Goal: Task Accomplishment & Management: Complete application form

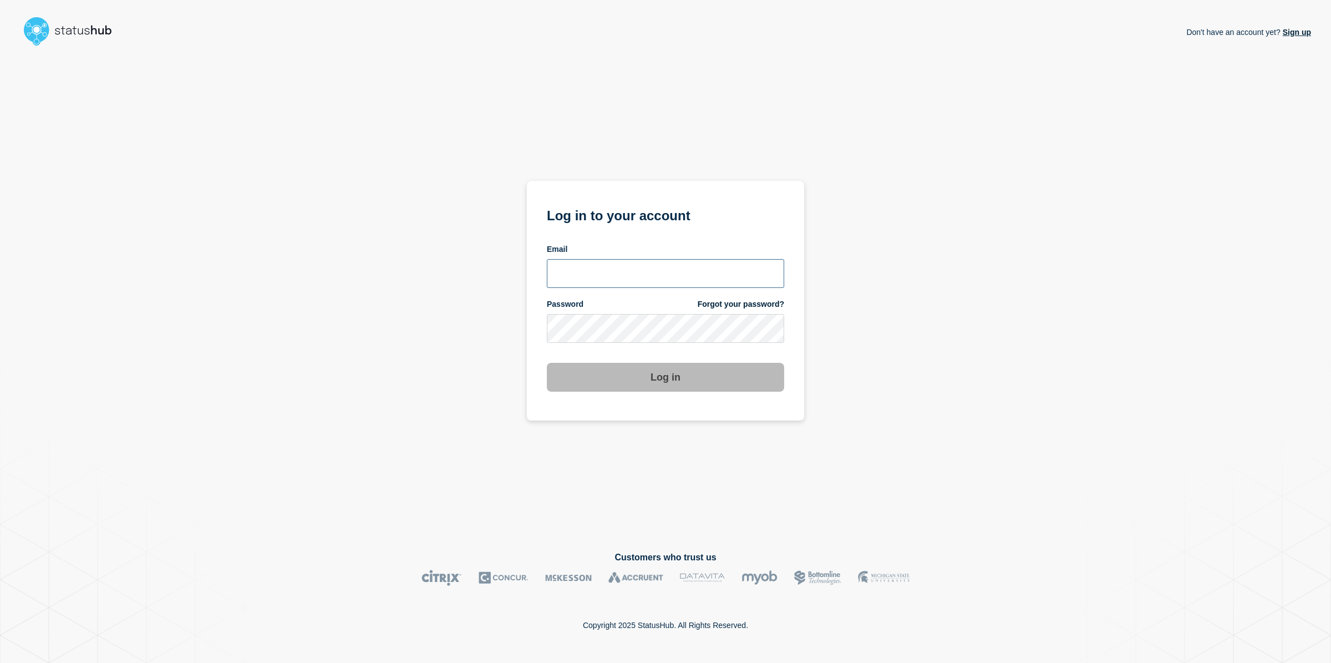
type input "allan.capulong@catonetworks.com"
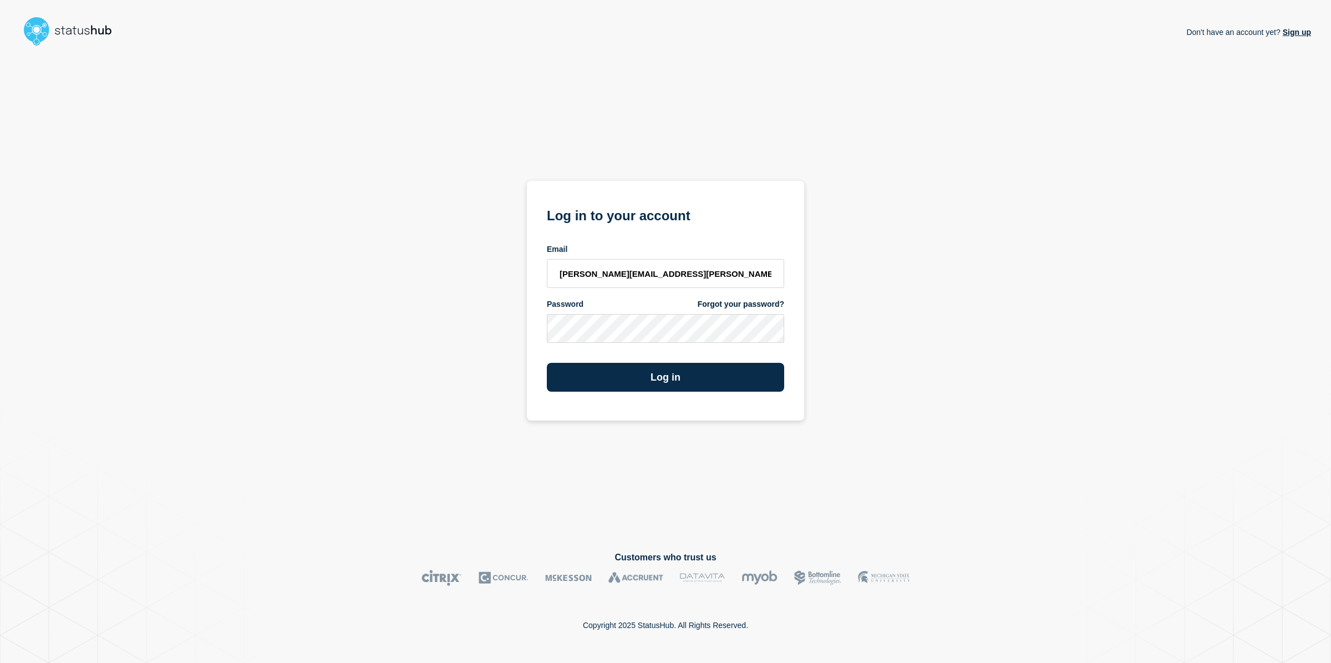
drag, startPoint x: 639, startPoint y: 154, endPoint x: 664, endPoint y: 259, distance: 107.7
click at [639, 154] on div "Don't have an account yet? Sign up Log in to your account Email allan.capulong@…" at bounding box center [665, 235] width 277 height 370
click at [664, 368] on button "Log in" at bounding box center [665, 377] width 237 height 29
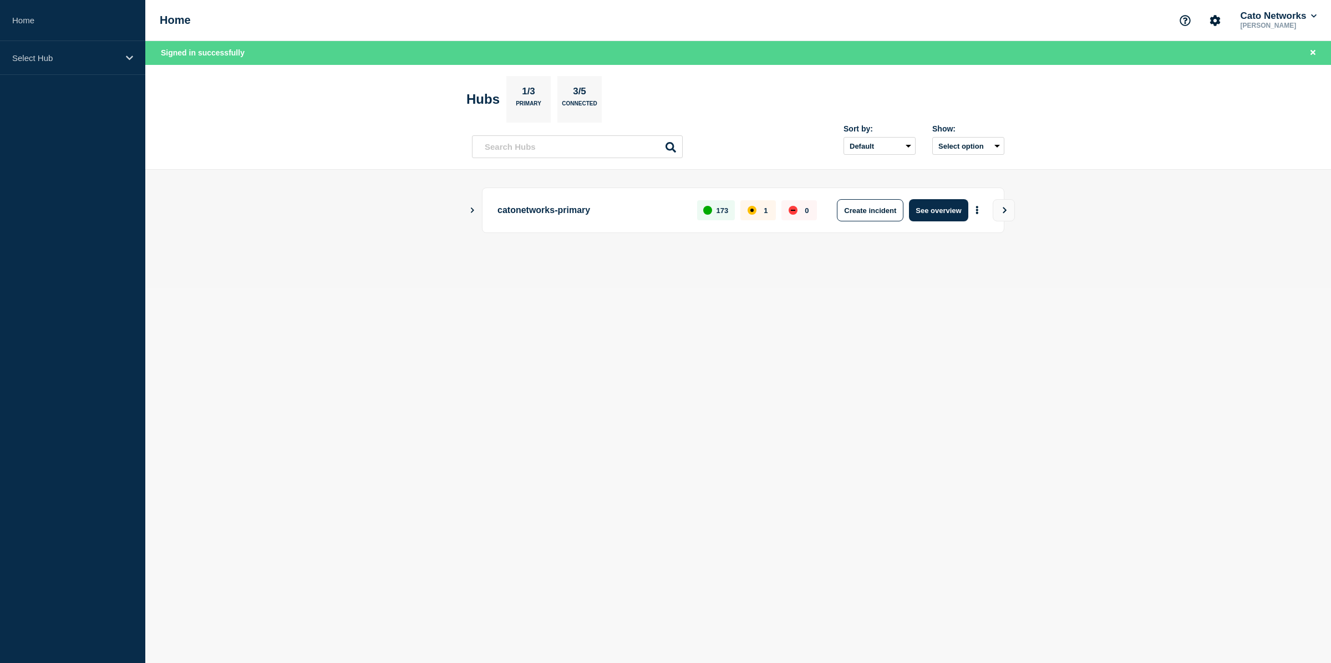
click at [470, 213] on button "Show Connected Hubs" at bounding box center [473, 210] width 6 height 8
click at [115, 57] on p "Select Hub" at bounding box center [65, 57] width 106 height 9
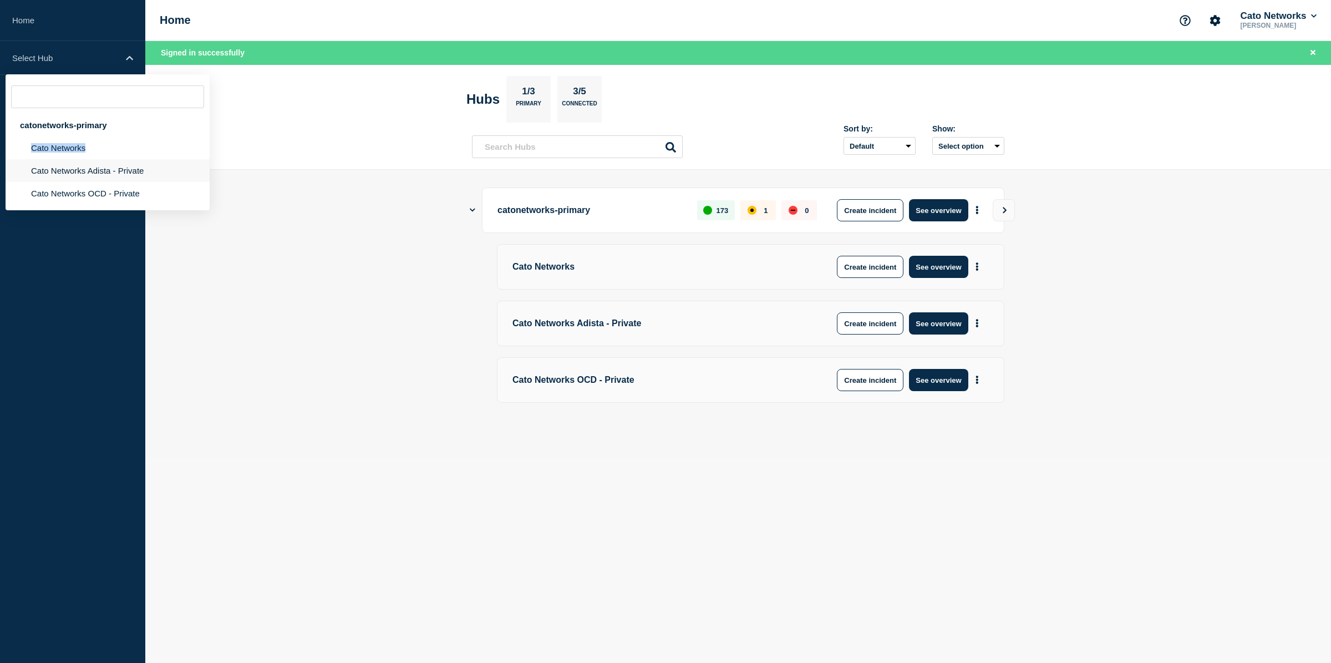
drag, startPoint x: 93, startPoint y: 146, endPoint x: 183, endPoint y: 164, distance: 91.7
click at [158, 159] on li "Cato Networks" at bounding box center [108, 147] width 204 height 23
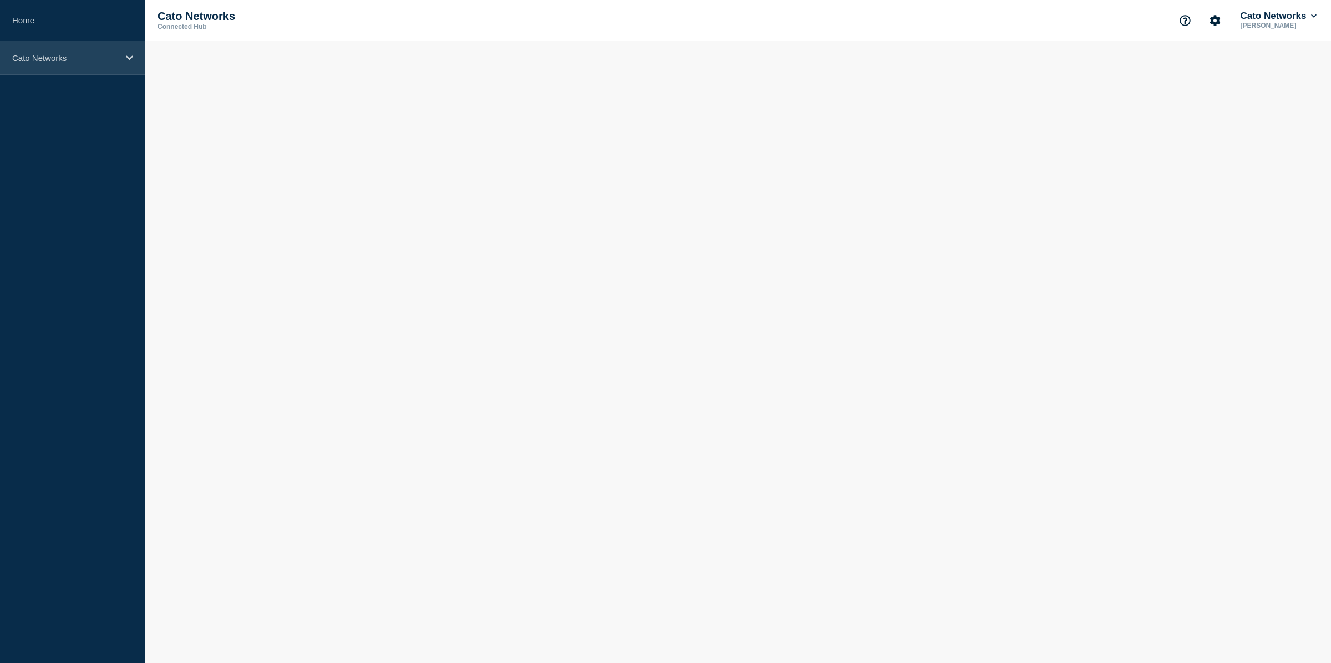
click at [105, 57] on p "Cato Networks" at bounding box center [65, 57] width 106 height 9
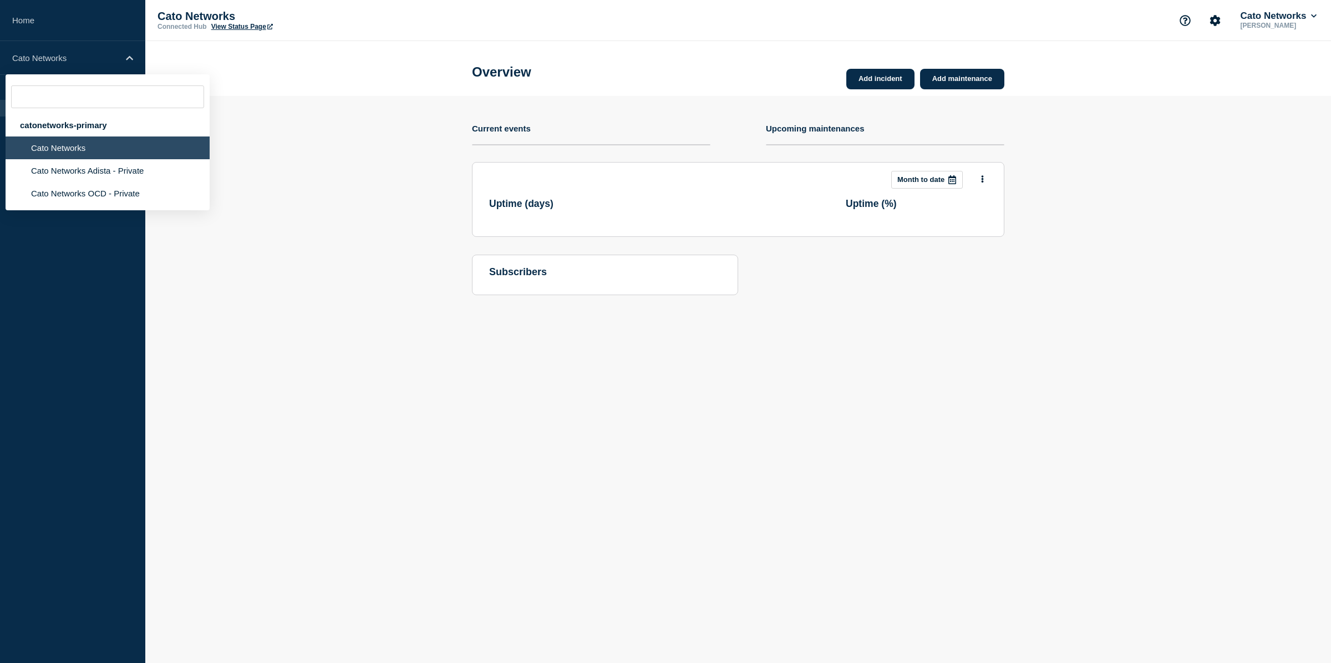
click at [344, 139] on section "Add incident Add maintenance Current events Upcoming maintenances This month Mo…" at bounding box center [738, 204] width 1186 height 216
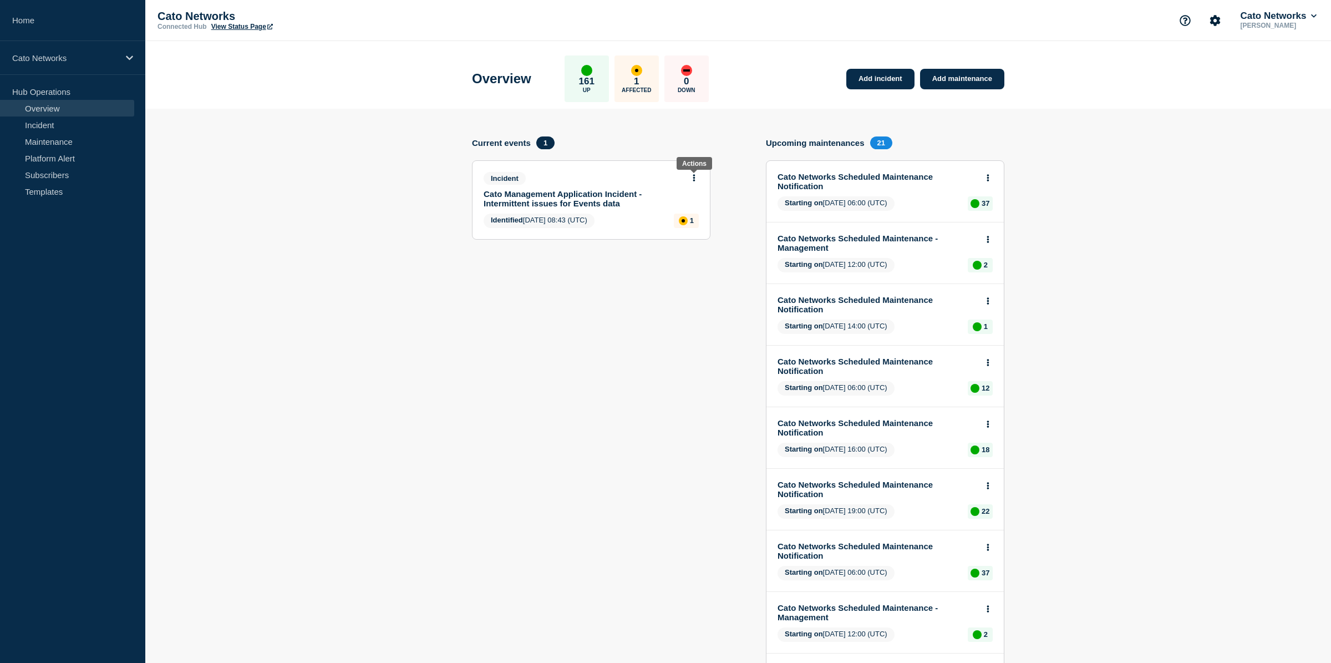
click at [693, 177] on icon at bounding box center [694, 177] width 2 height 7
click at [694, 222] on link "Update incident" at bounding box center [692, 221] width 54 height 9
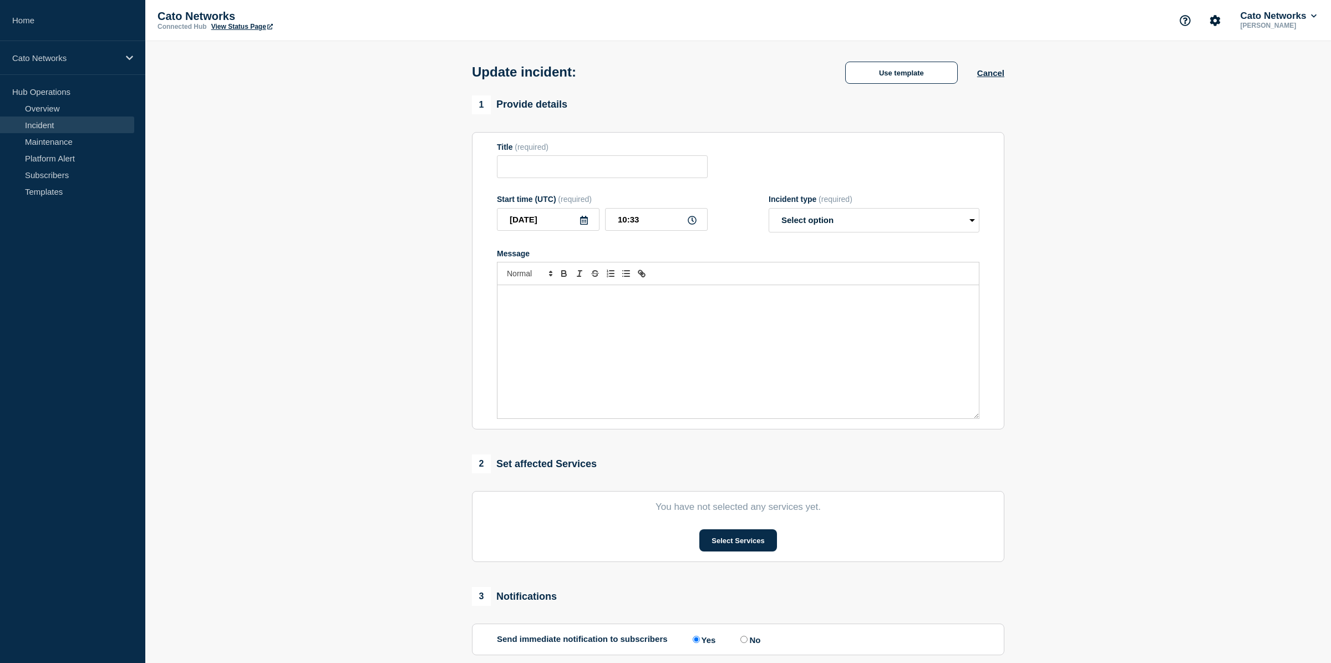
type input "Cato Management Application Incident - Intermittent issues for Events data"
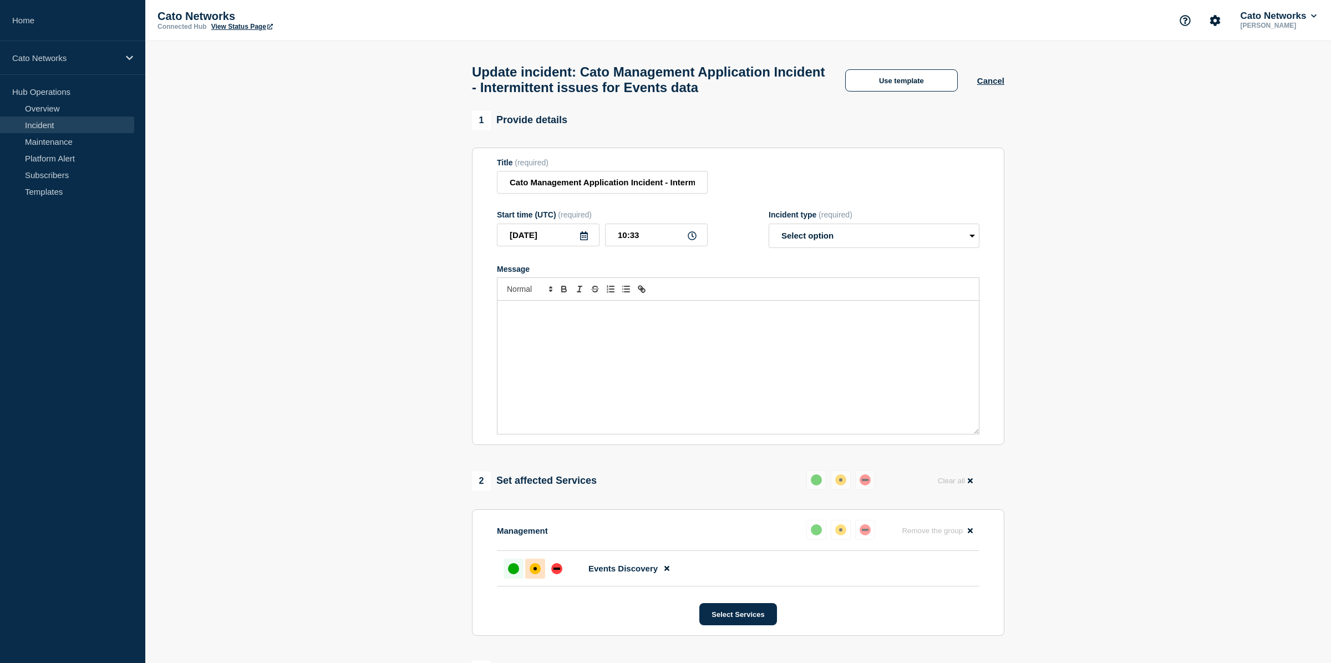
click at [511, 574] on div "up" at bounding box center [513, 568] width 11 height 11
click at [653, 352] on div "Message" at bounding box center [737, 367] width 481 height 133
click at [843, 248] on select "Select option Investigating Identified Monitoring Resolved" at bounding box center [874, 235] width 211 height 24
select select "resolved"
click at [769, 233] on select "Select option Investigating Identified Monitoring Resolved" at bounding box center [874, 235] width 211 height 24
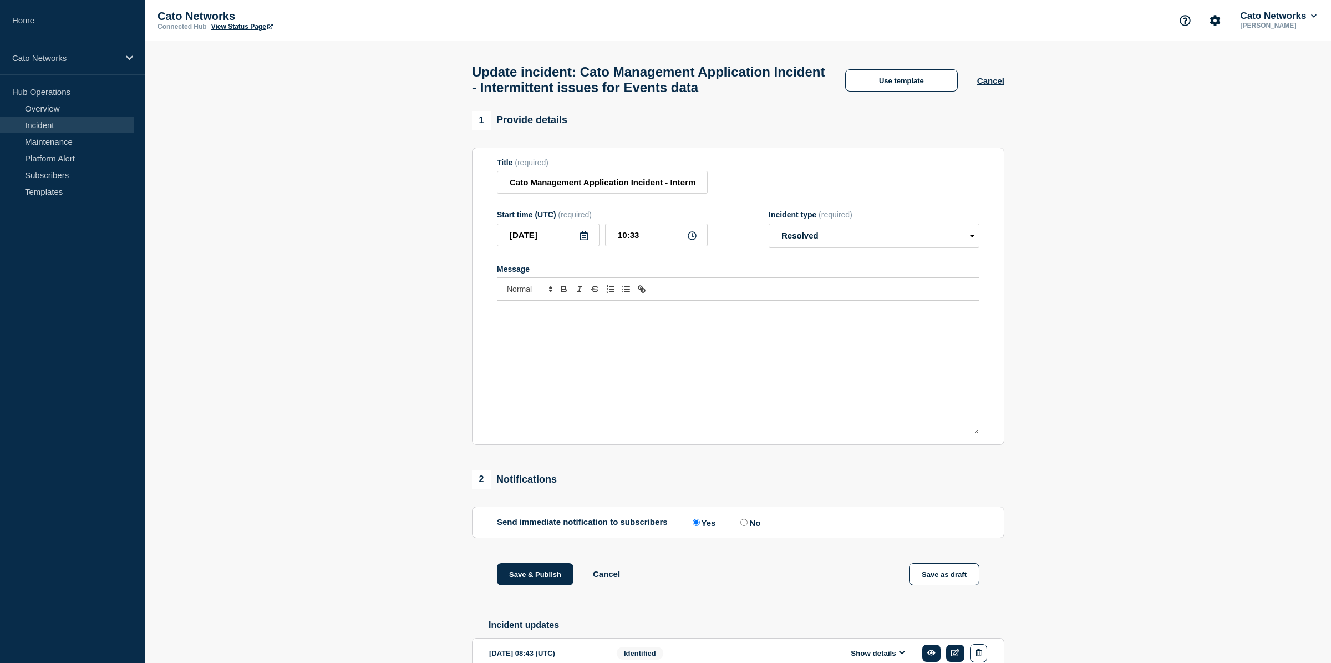
click at [677, 317] on p "Message" at bounding box center [738, 312] width 465 height 10
click at [689, 240] on icon at bounding box center [692, 235] width 9 height 9
click at [694, 240] on icon at bounding box center [692, 235] width 9 height 9
click at [645, 246] on input "10:33" at bounding box center [656, 234] width 103 height 23
type input "10:30"
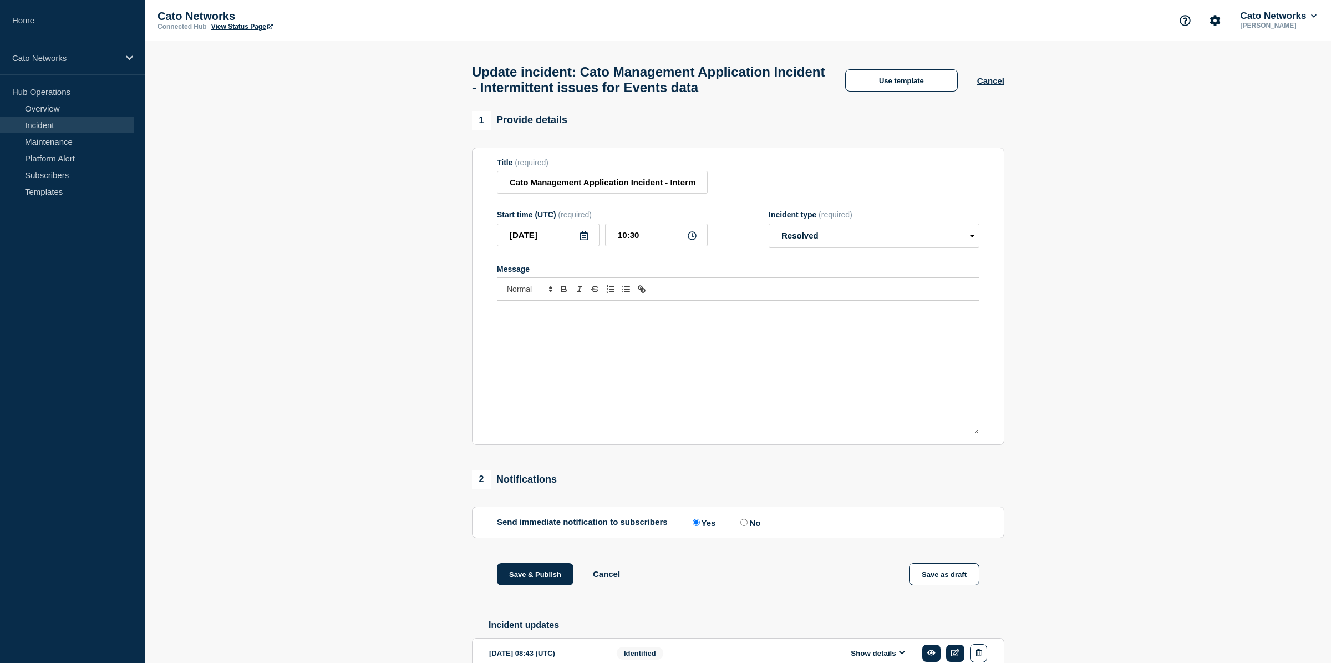
click at [357, 225] on section "1 Provide details Title (required) Cato Management Application Incident - Inter…" at bounding box center [738, 407] width 1186 height 592
click at [890, 87] on button "Use template" at bounding box center [901, 80] width 113 height 22
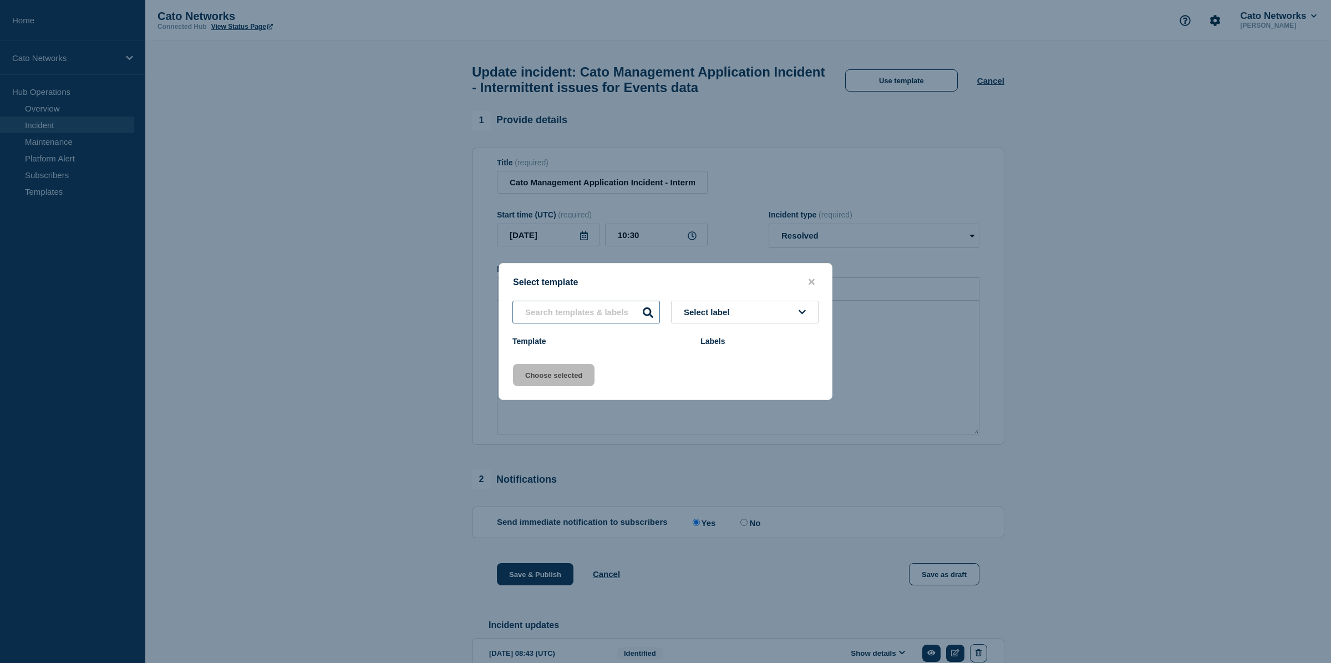
click at [614, 311] on input "text" at bounding box center [586, 312] width 148 height 23
type input "netops"
click at [713, 313] on span "Select label" at bounding box center [709, 311] width 50 height 9
type input "netops"
click at [605, 307] on input "netops" at bounding box center [586, 312] width 148 height 23
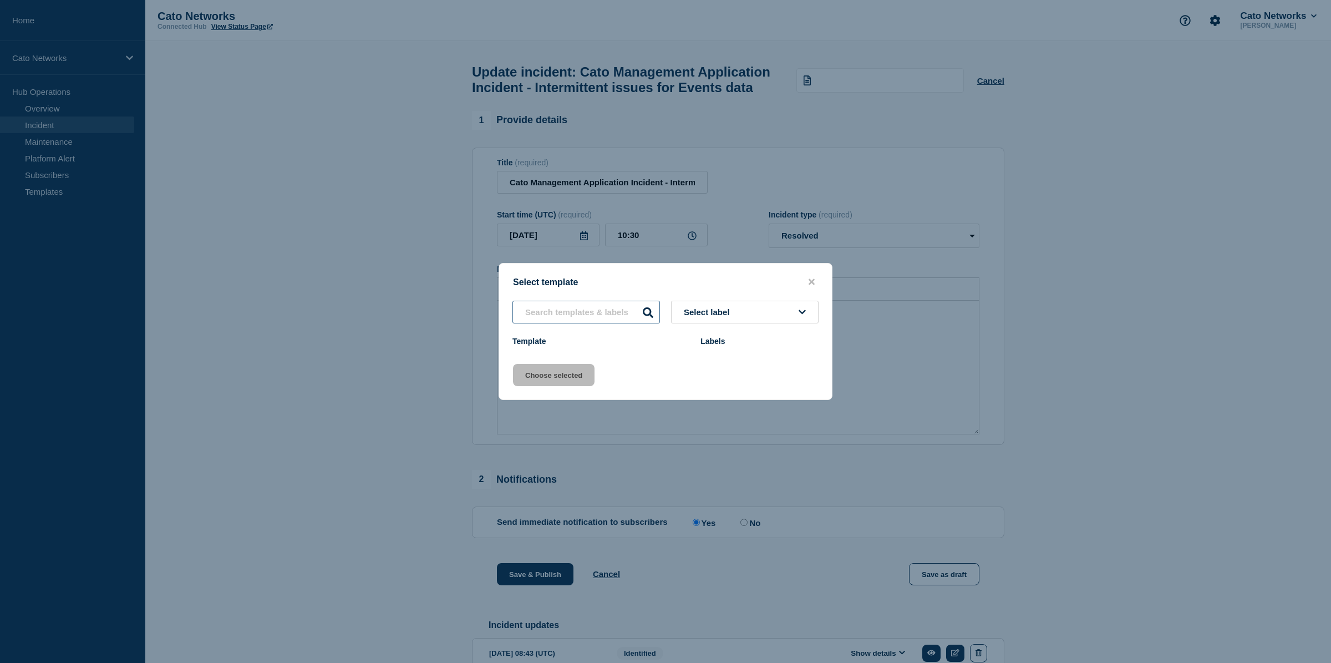
select select "Select option"
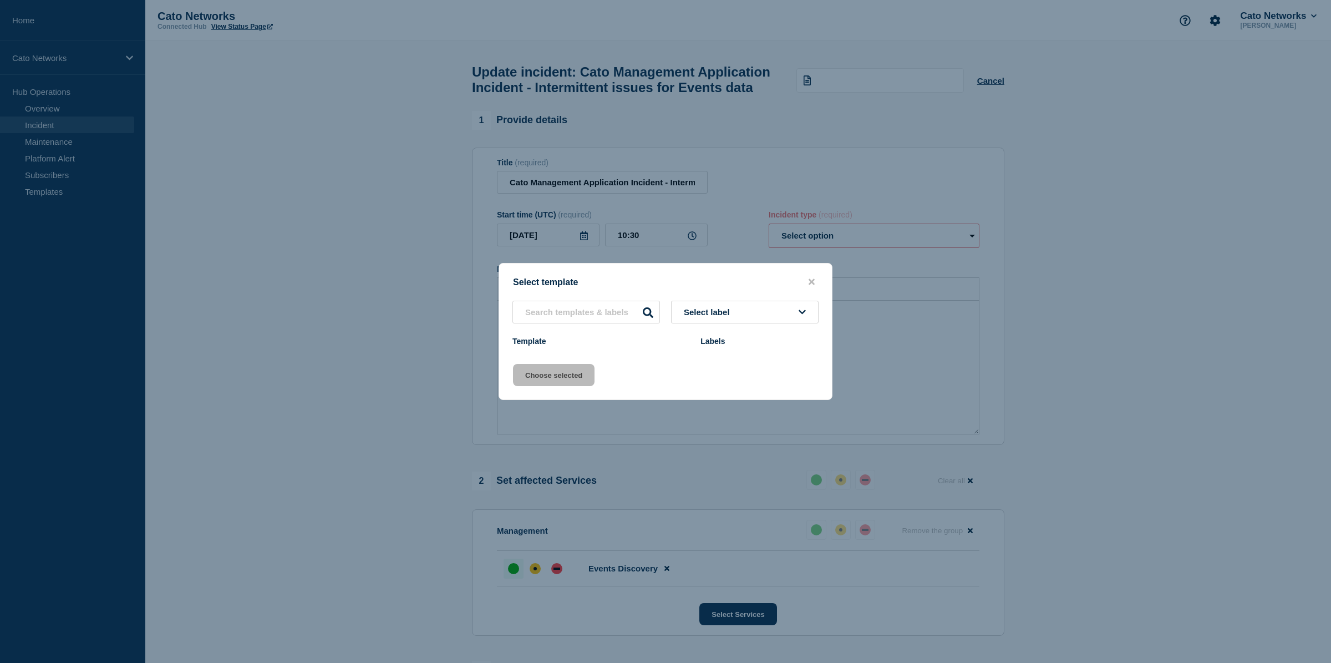
click at [737, 312] on button "Select label" at bounding box center [745, 312] width 148 height 23
type input "netops"
click at [616, 318] on input "text" at bounding box center [586, 312] width 148 height 23
type input "netops"
click at [649, 314] on icon at bounding box center [648, 312] width 11 height 11
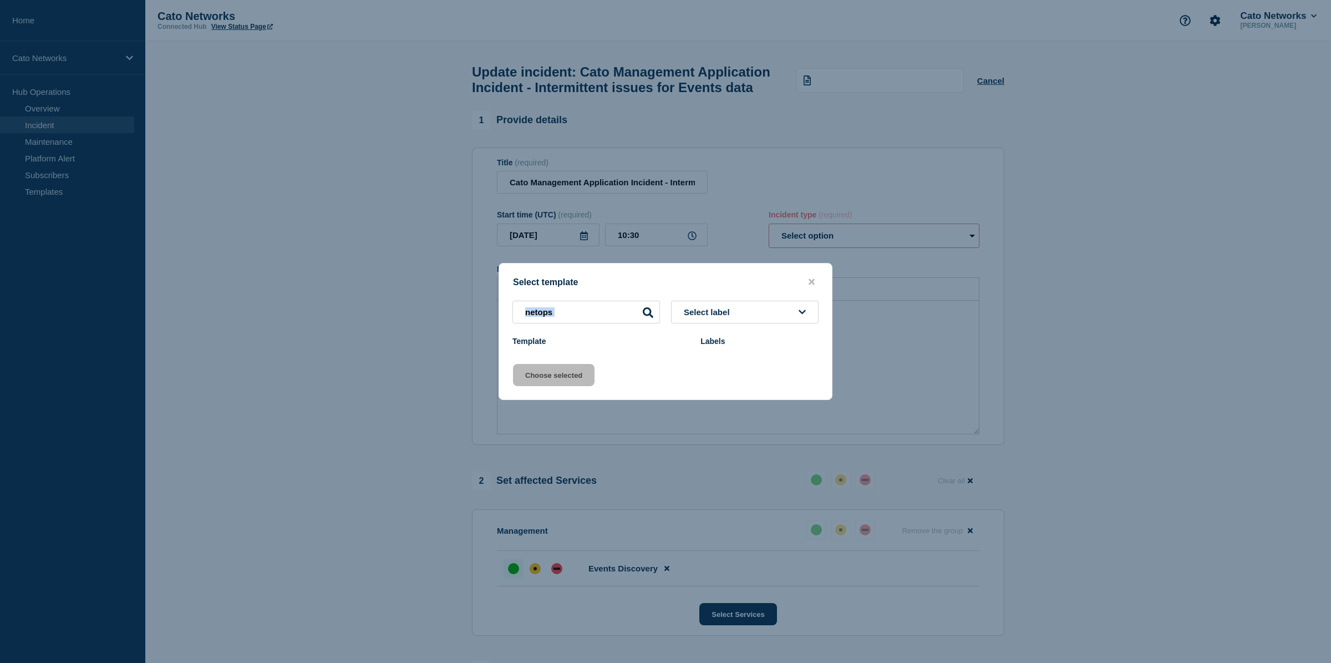
click at [649, 314] on icon at bounding box center [648, 312] width 11 height 11
click at [652, 312] on icon at bounding box center [648, 312] width 11 height 11
click at [812, 279] on icon "close button" at bounding box center [812, 282] width 6 height 6
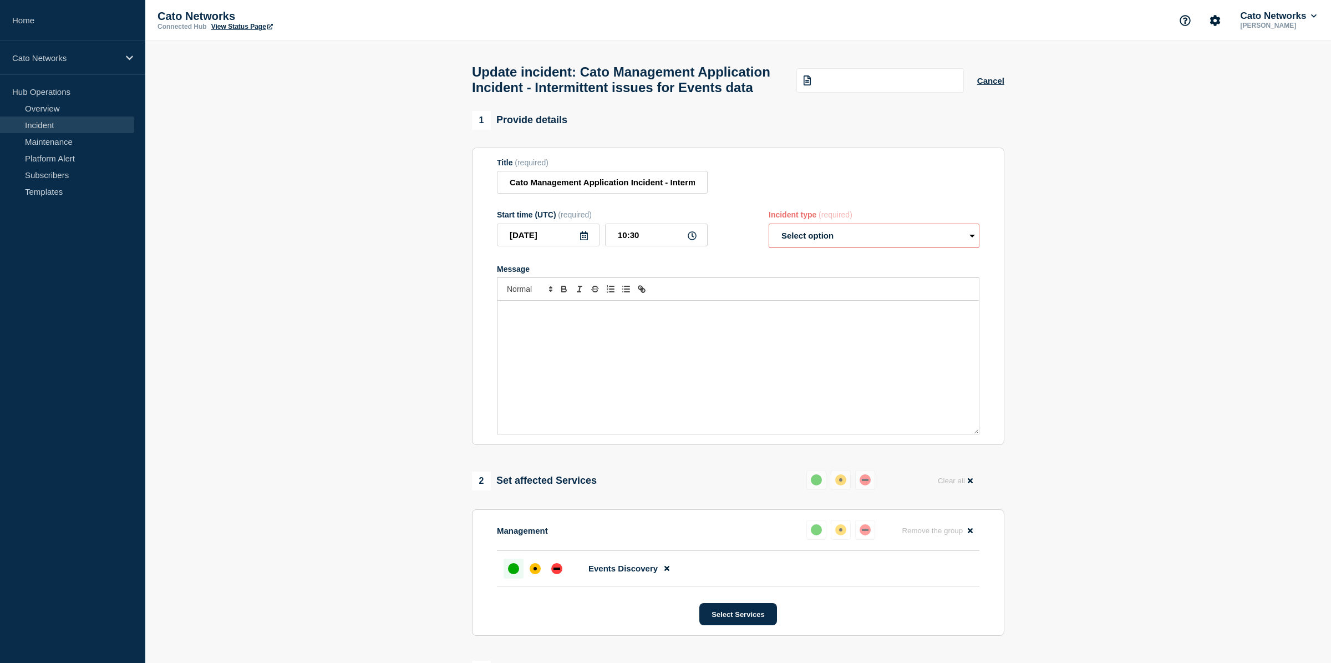
click at [798, 245] on select "Select option Investigating Identified Monitoring Resolved" at bounding box center [874, 235] width 211 height 24
click at [769, 233] on select "Select option Investigating Identified Monitoring Resolved" at bounding box center [874, 235] width 211 height 24
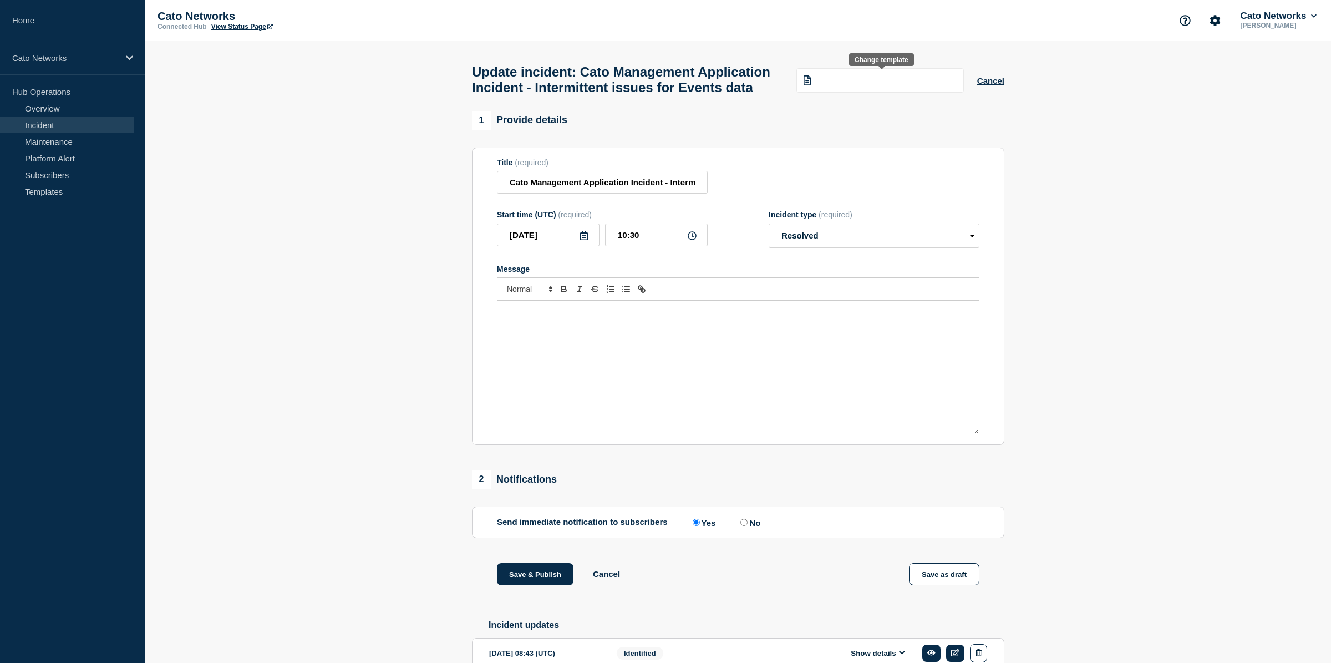
click at [868, 88] on div at bounding box center [879, 80] width 167 height 24
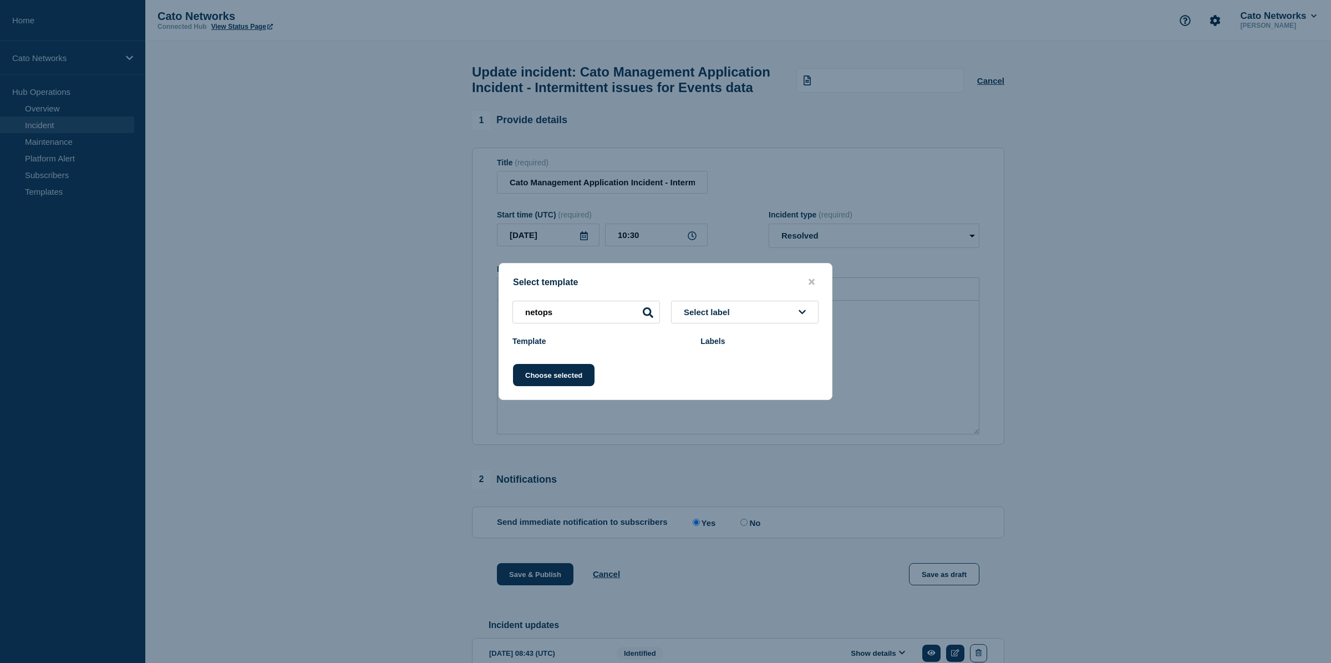
click at [643, 313] on icon at bounding box center [648, 312] width 11 height 11
drag, startPoint x: 649, startPoint y: 312, endPoint x: 630, endPoint y: 313, distance: 18.9
click at [649, 312] on icon at bounding box center [648, 312] width 11 height 11
click at [574, 315] on input "netops" at bounding box center [586, 312] width 148 height 23
select select "Select option"
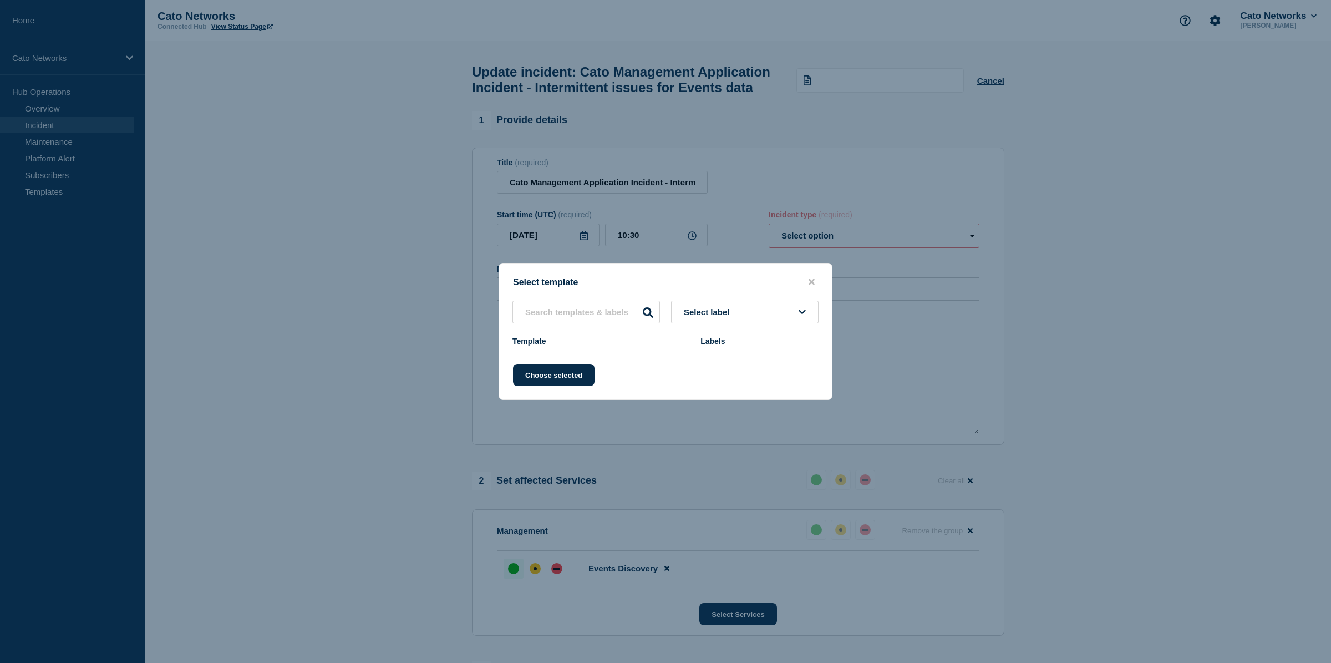
click at [748, 311] on button "Select label" at bounding box center [745, 312] width 148 height 23
click at [816, 278] on button "close button" at bounding box center [811, 282] width 13 height 11
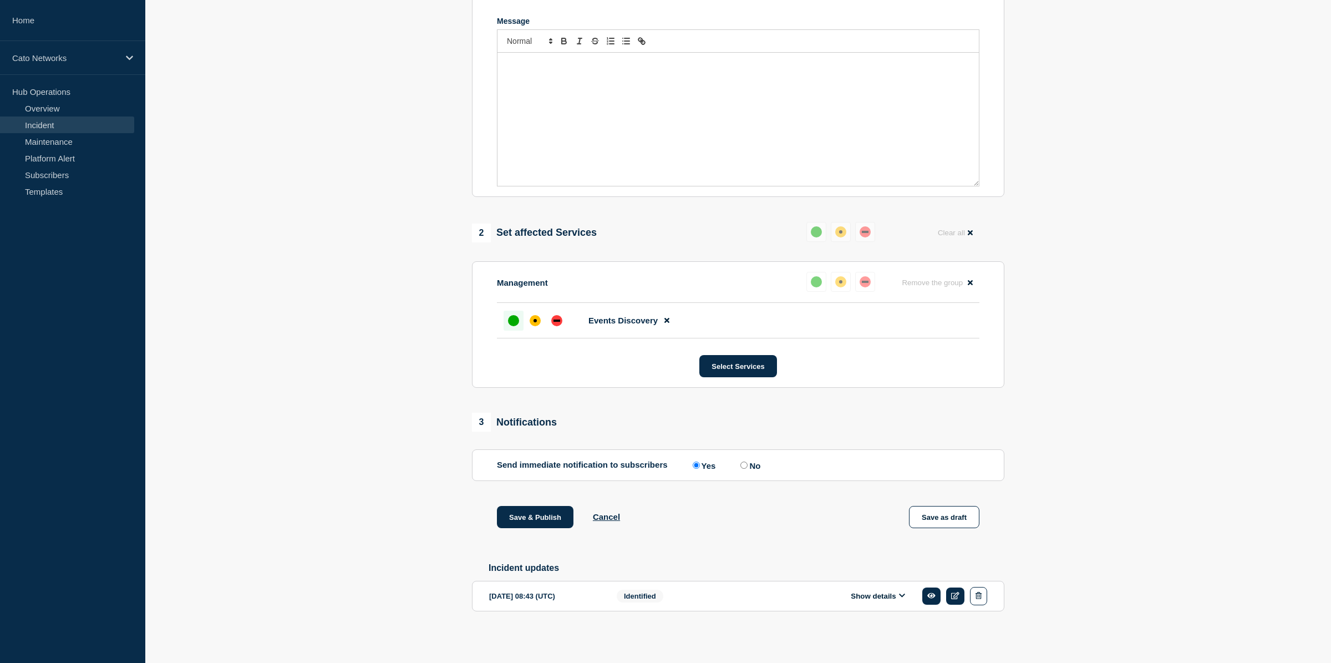
scroll to position [272, 0]
click at [603, 512] on button "Cancel" at bounding box center [606, 516] width 27 height 9
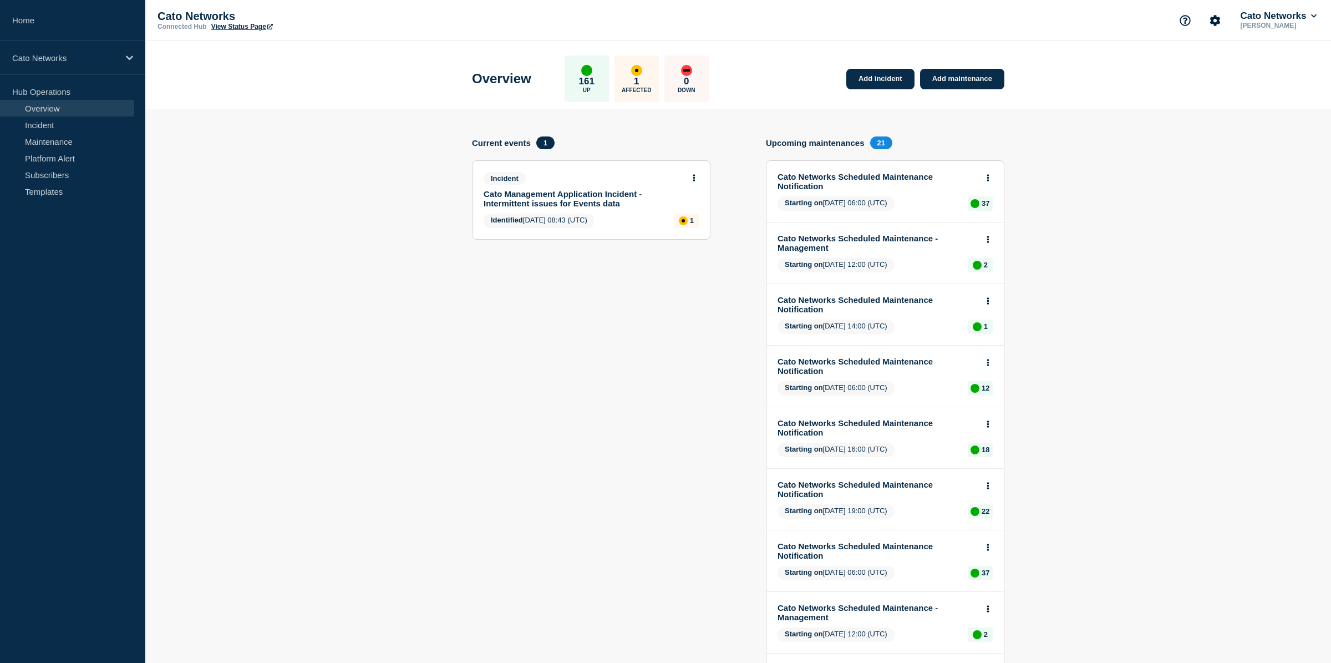
click at [696, 177] on button at bounding box center [693, 178] width 9 height 9
click at [712, 223] on link "Update incident" at bounding box center [692, 221] width 54 height 9
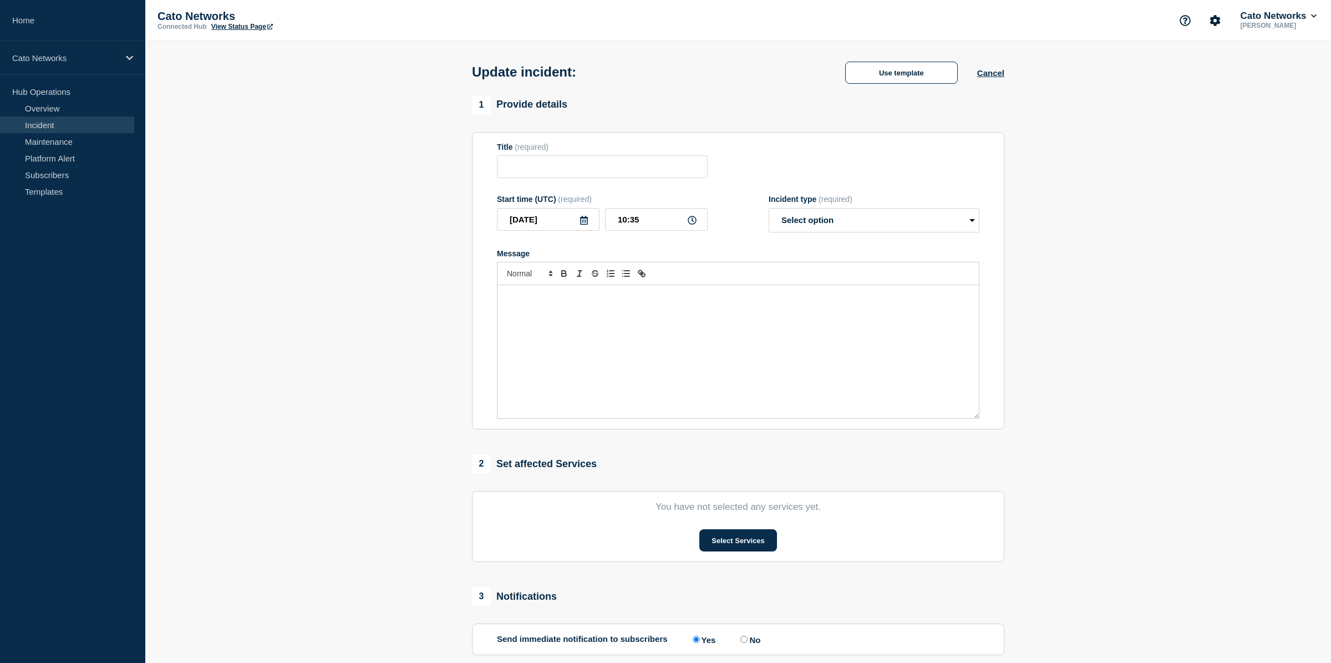
type input "Cato Management Application Incident - Intermittent issues for Events data"
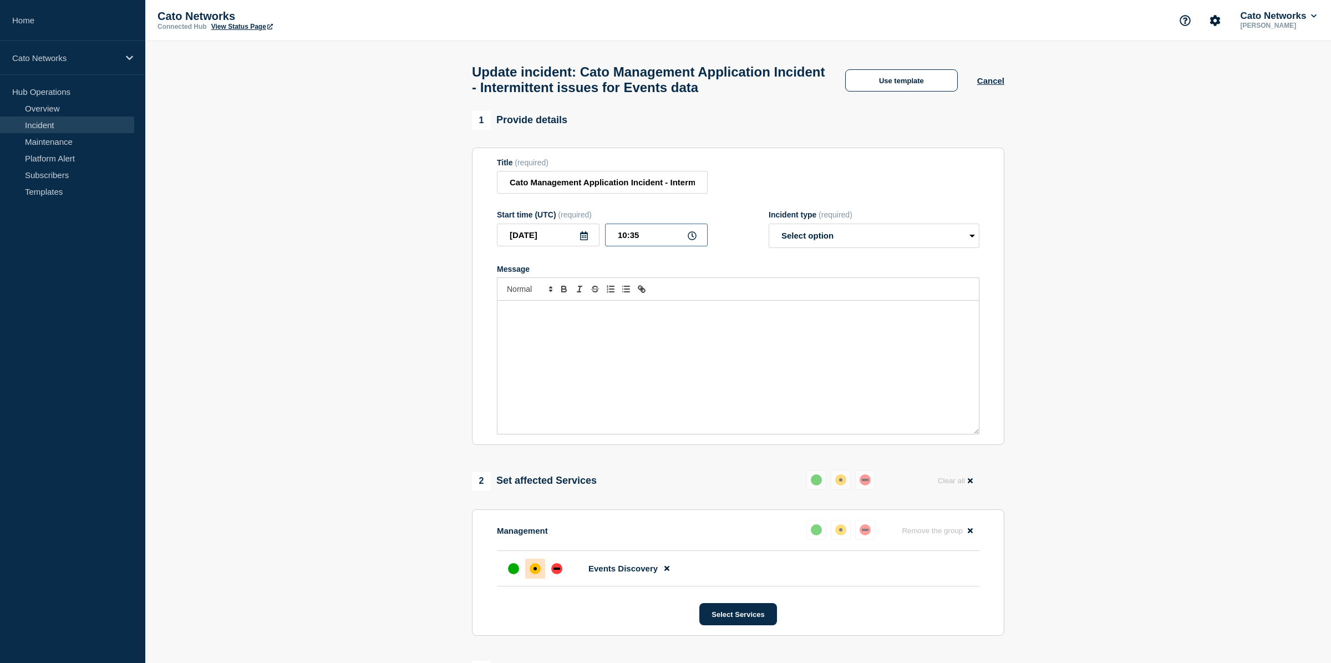
click at [647, 245] on input "10:35" at bounding box center [656, 234] width 103 height 23
type input "10:30"
drag, startPoint x: 1033, startPoint y: 317, endPoint x: 967, endPoint y: 274, distance: 78.6
click at [1010, 299] on section "1 Provide details Title (required) Cato Management Application Incident - Inter…" at bounding box center [738, 502] width 1186 height 783
click at [900, 82] on button "Use template" at bounding box center [901, 80] width 113 height 22
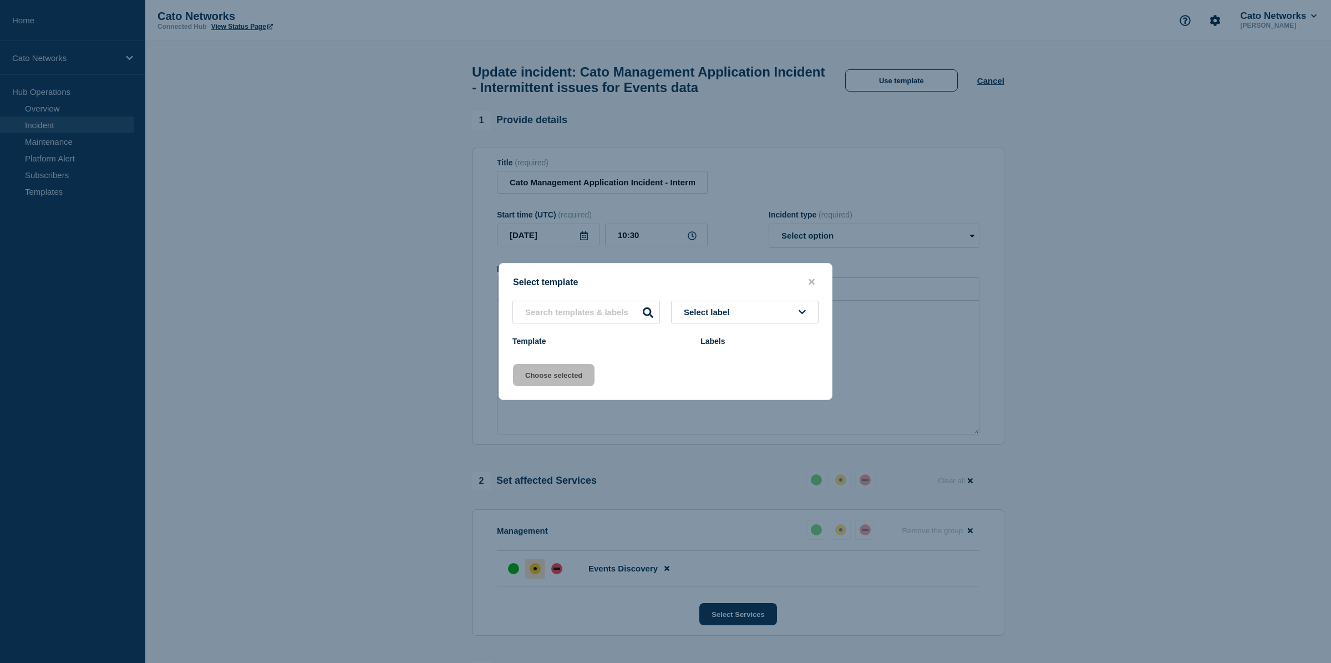
click at [725, 314] on span "Select label" at bounding box center [709, 311] width 50 height 9
click at [627, 316] on input "text" at bounding box center [586, 312] width 148 height 23
type input "close"
type input "update"
click at [653, 311] on icon at bounding box center [648, 312] width 11 height 11
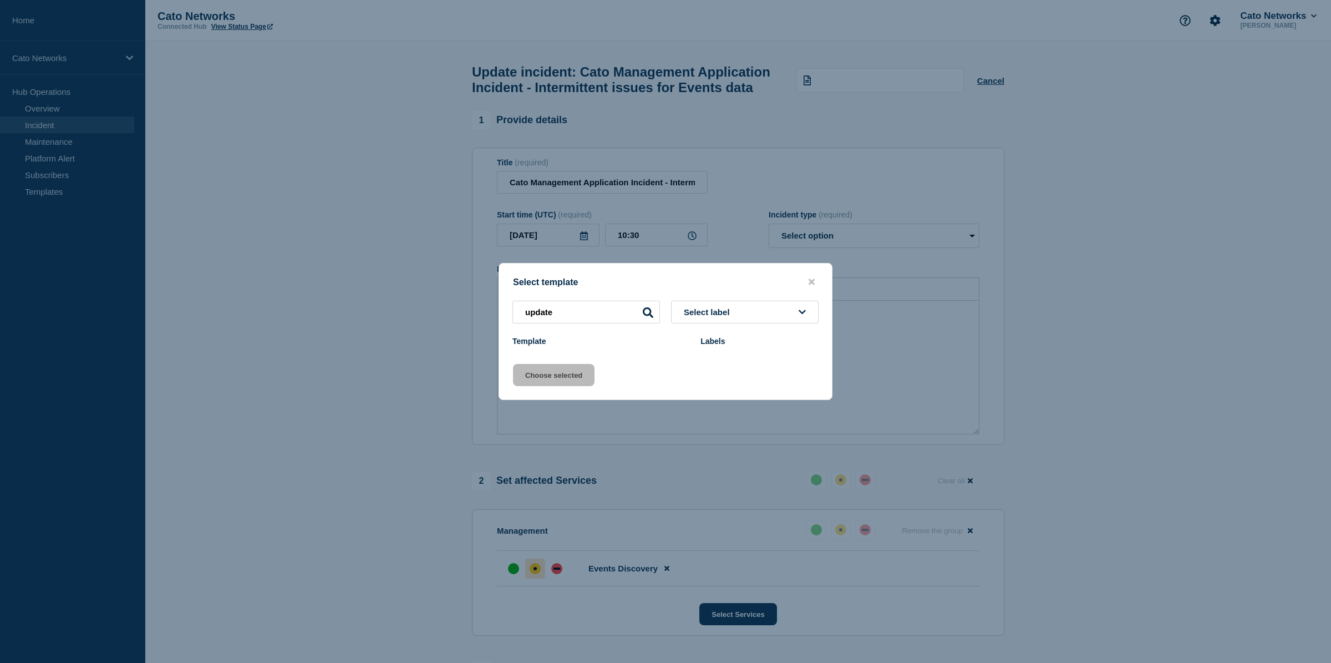
click at [807, 280] on button "close button" at bounding box center [811, 282] width 13 height 11
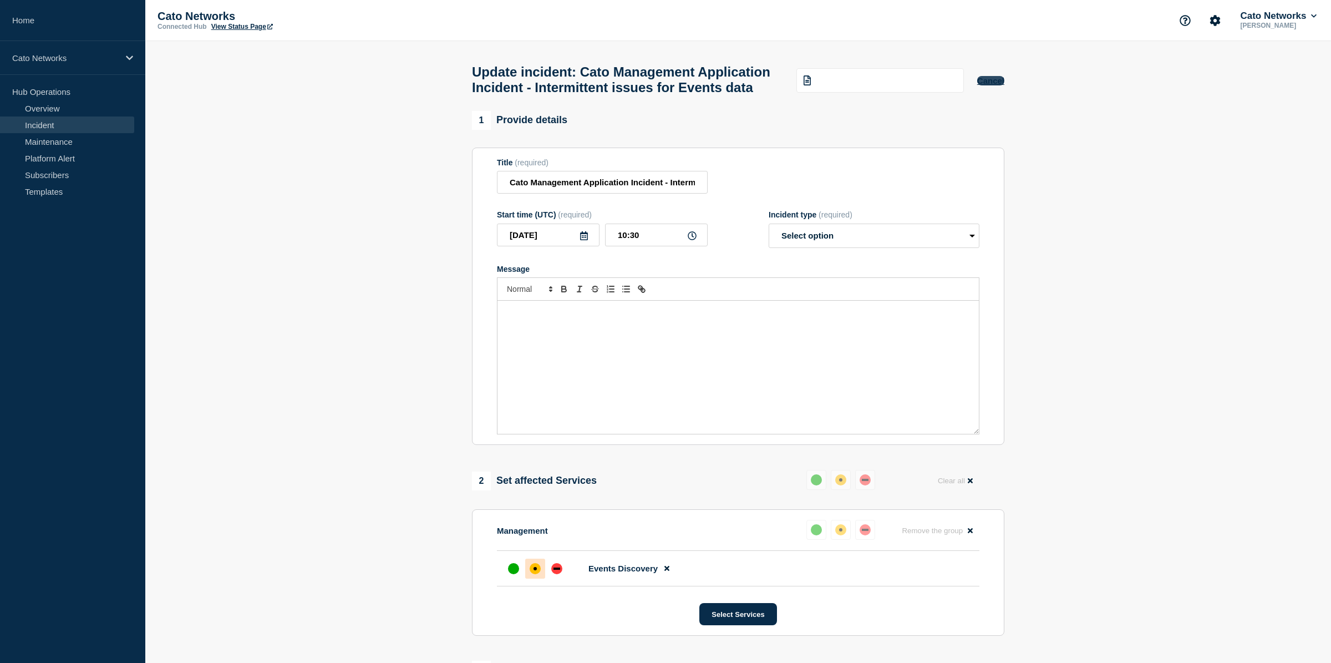
click at [992, 83] on button "Cancel" at bounding box center [990, 80] width 27 height 9
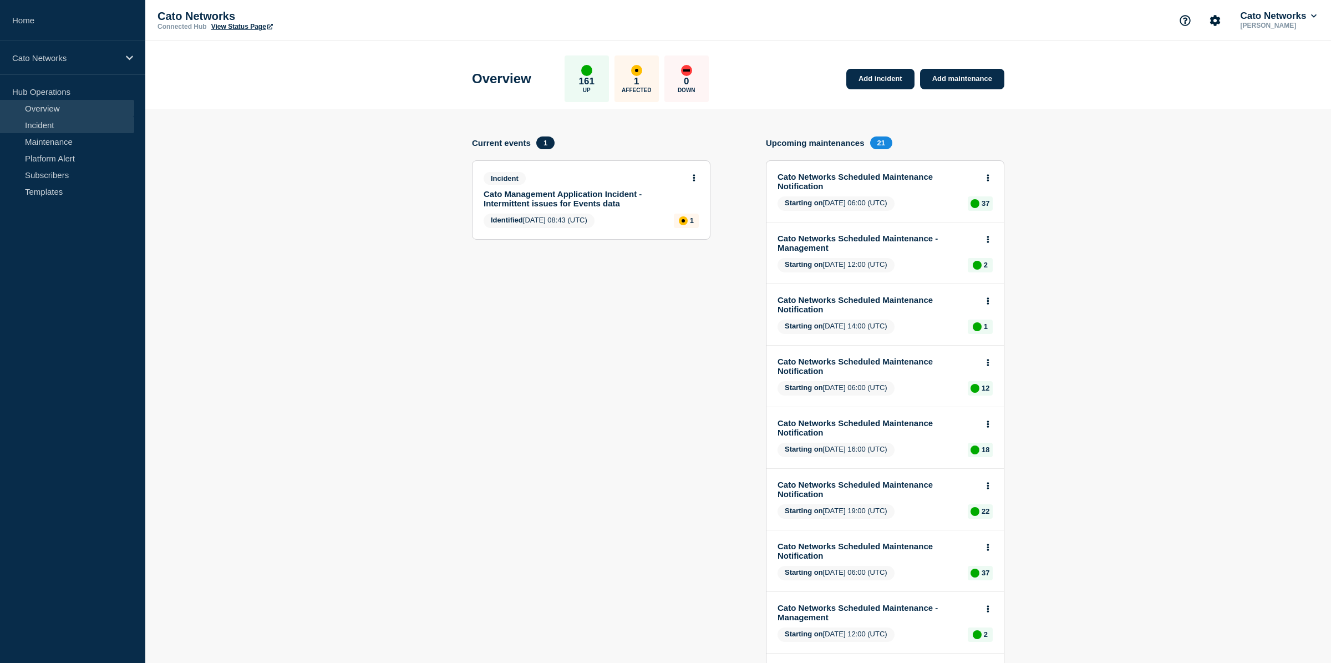
click at [94, 126] on link "Incident" at bounding box center [67, 124] width 134 height 17
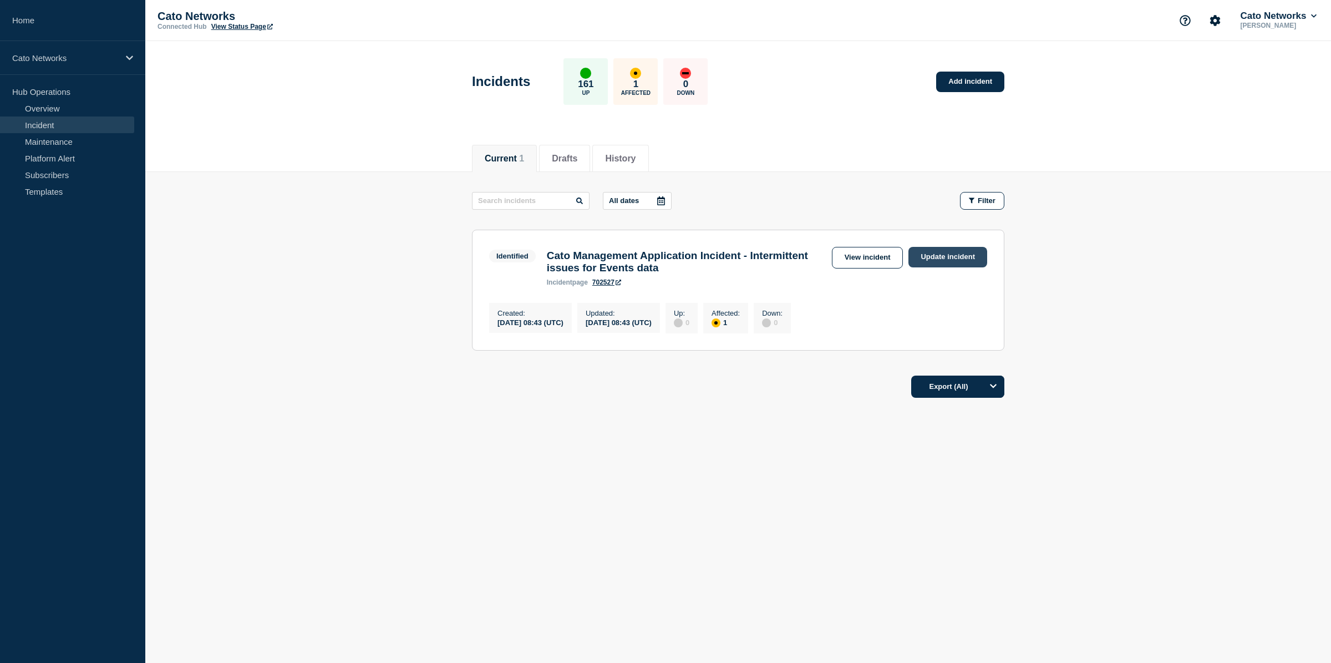
click at [959, 257] on link "Update incident" at bounding box center [947, 257] width 79 height 21
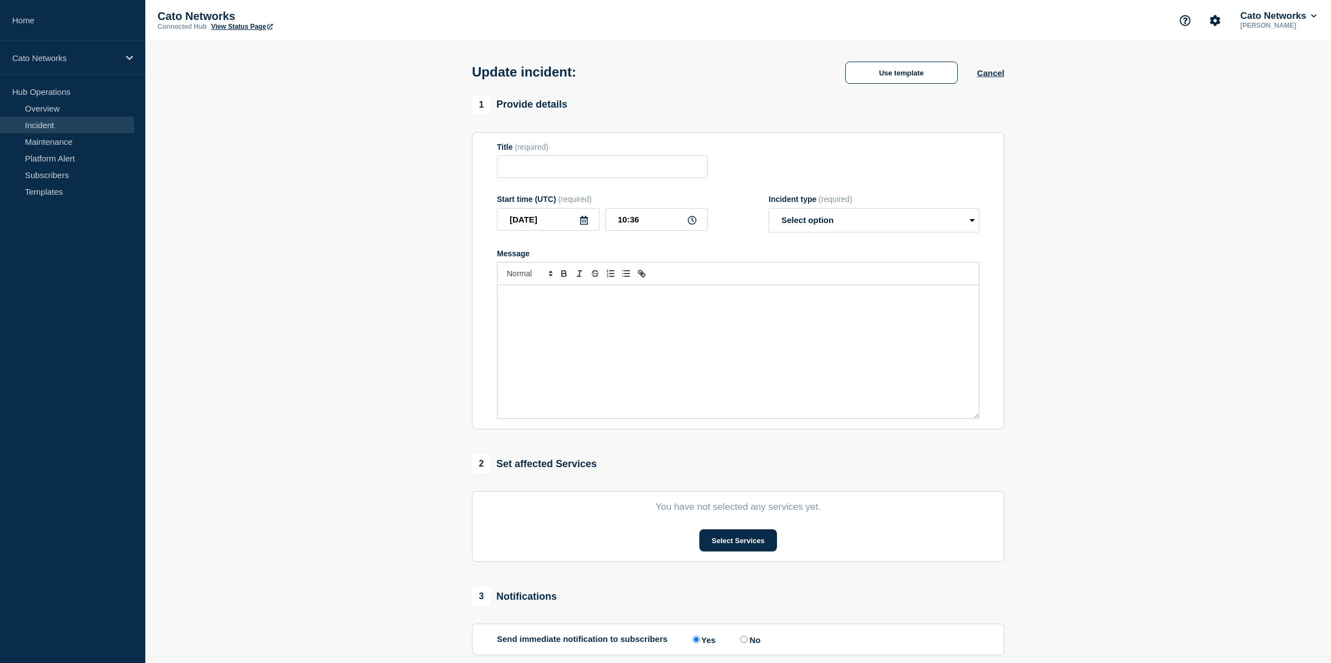
type input "Cato Management Application Incident - Intermittent issues for Events data"
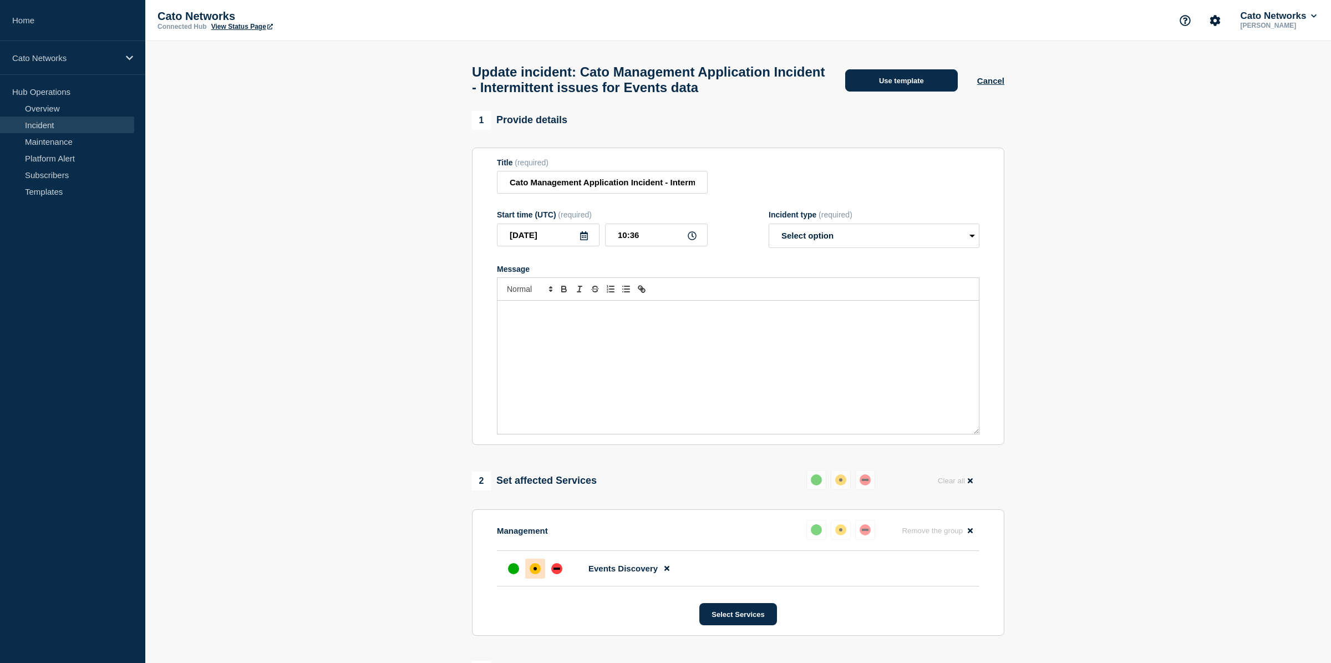
click at [900, 88] on button "Use template" at bounding box center [901, 80] width 113 height 22
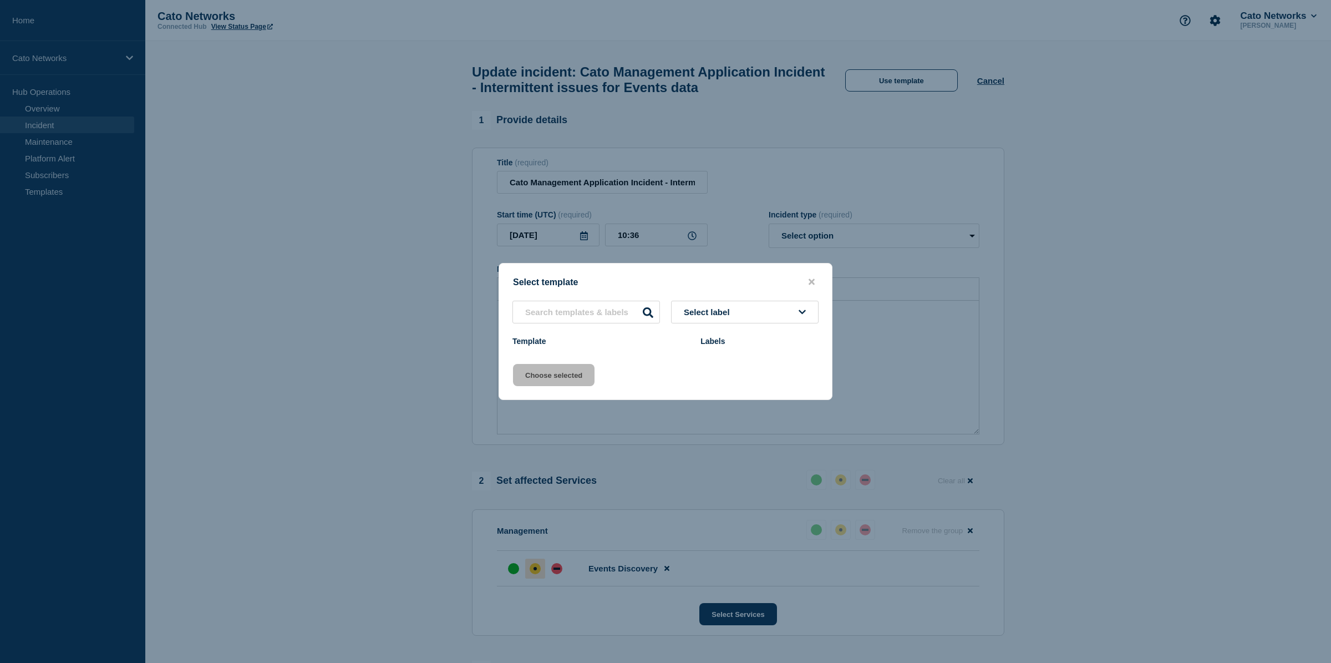
click at [699, 311] on span "Select label" at bounding box center [709, 311] width 50 height 9
click at [709, 309] on span "Select label" at bounding box center [709, 311] width 50 height 9
click at [604, 308] on input "text" at bounding box center [586, 312] width 148 height 23
drag, startPoint x: 636, startPoint y: 310, endPoint x: 643, endPoint y: 309, distance: 7.8
click at [637, 311] on input "text" at bounding box center [586, 312] width 148 height 23
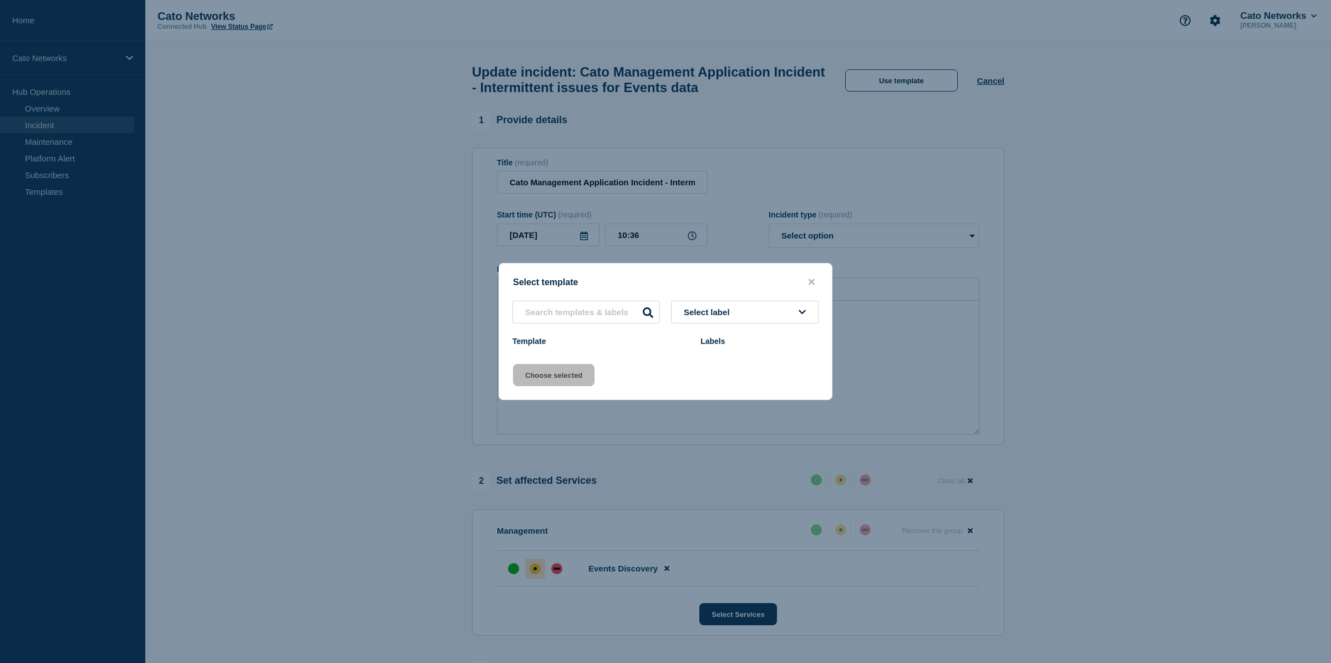
click at [643, 309] on icon at bounding box center [648, 312] width 11 height 11
drag, startPoint x: 647, startPoint y: 311, endPoint x: 823, endPoint y: 295, distance: 176.5
click at [654, 310] on div at bounding box center [586, 312] width 148 height 23
click at [1034, 266] on div at bounding box center [665, 331] width 1331 height 663
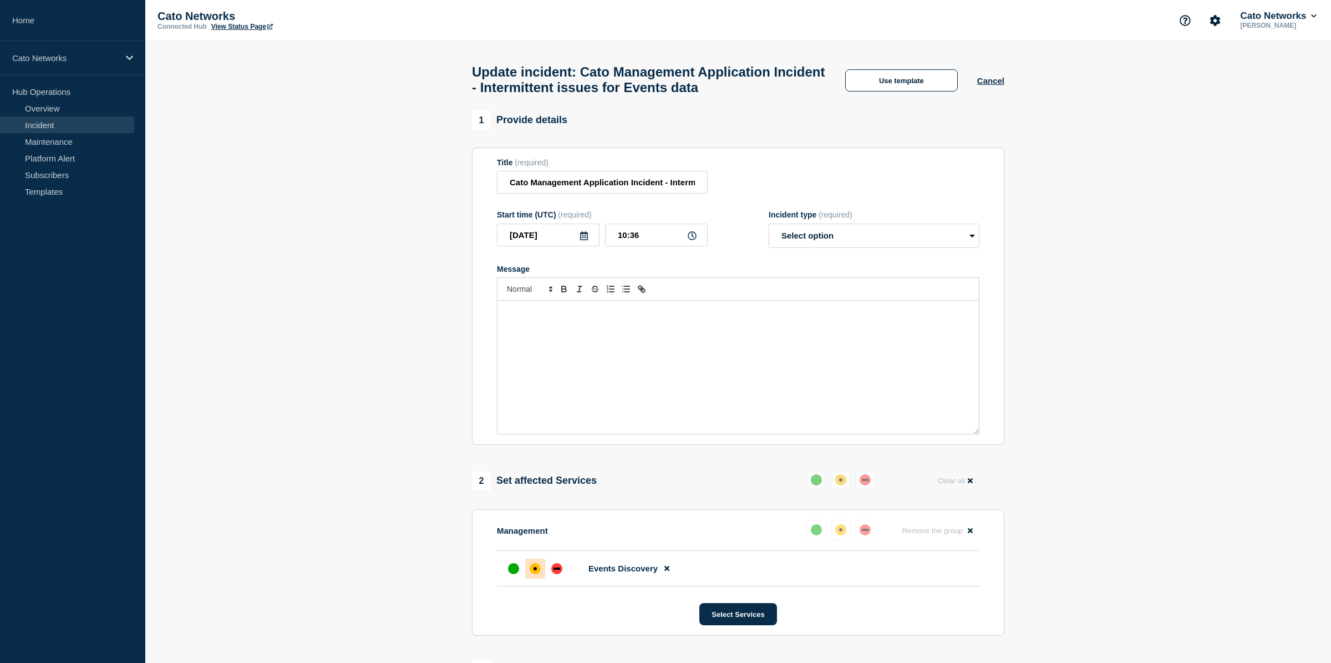
click at [683, 343] on div "Message" at bounding box center [737, 367] width 481 height 133
click at [836, 242] on select "Select option Investigating Identified Monitoring Resolved" at bounding box center [874, 235] width 211 height 24
select select "resolved"
click at [769, 233] on select "Select option Investigating Identified Monitoring Resolved" at bounding box center [874, 235] width 211 height 24
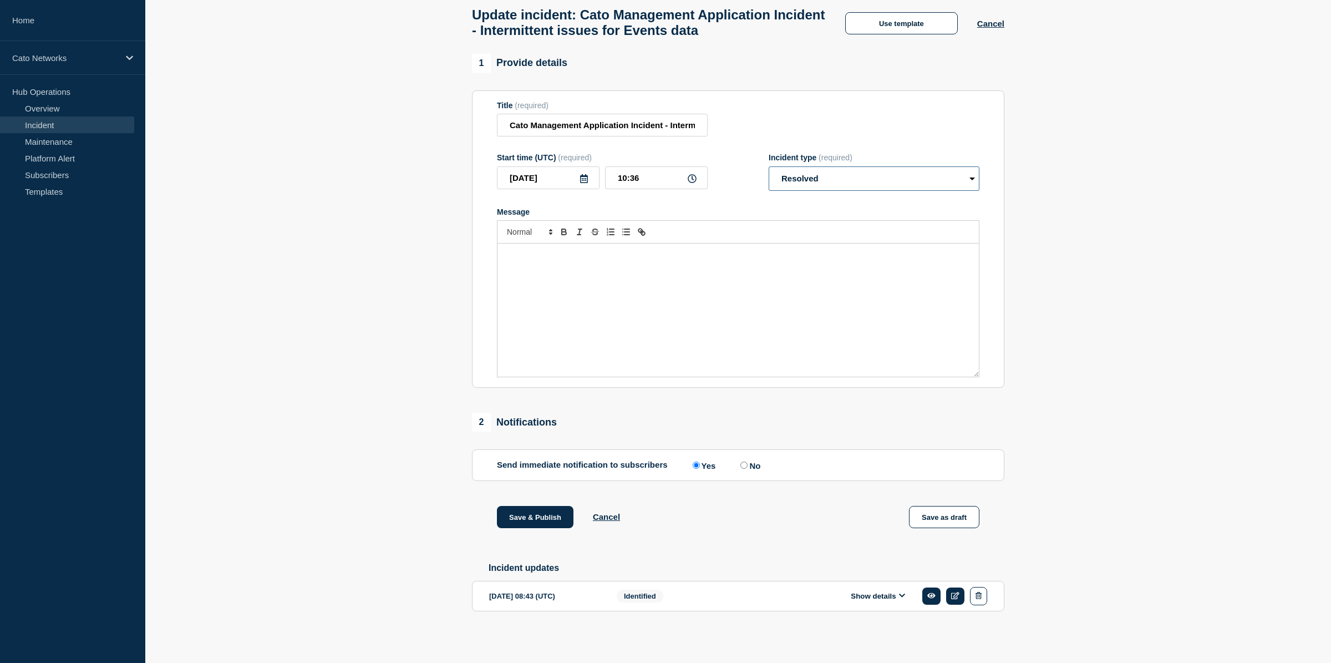
scroll to position [75, 0]
click at [740, 461] on input "No" at bounding box center [743, 464] width 7 height 7
radio input "true"
radio input "false"
click at [677, 283] on div "Message" at bounding box center [737, 309] width 481 height 133
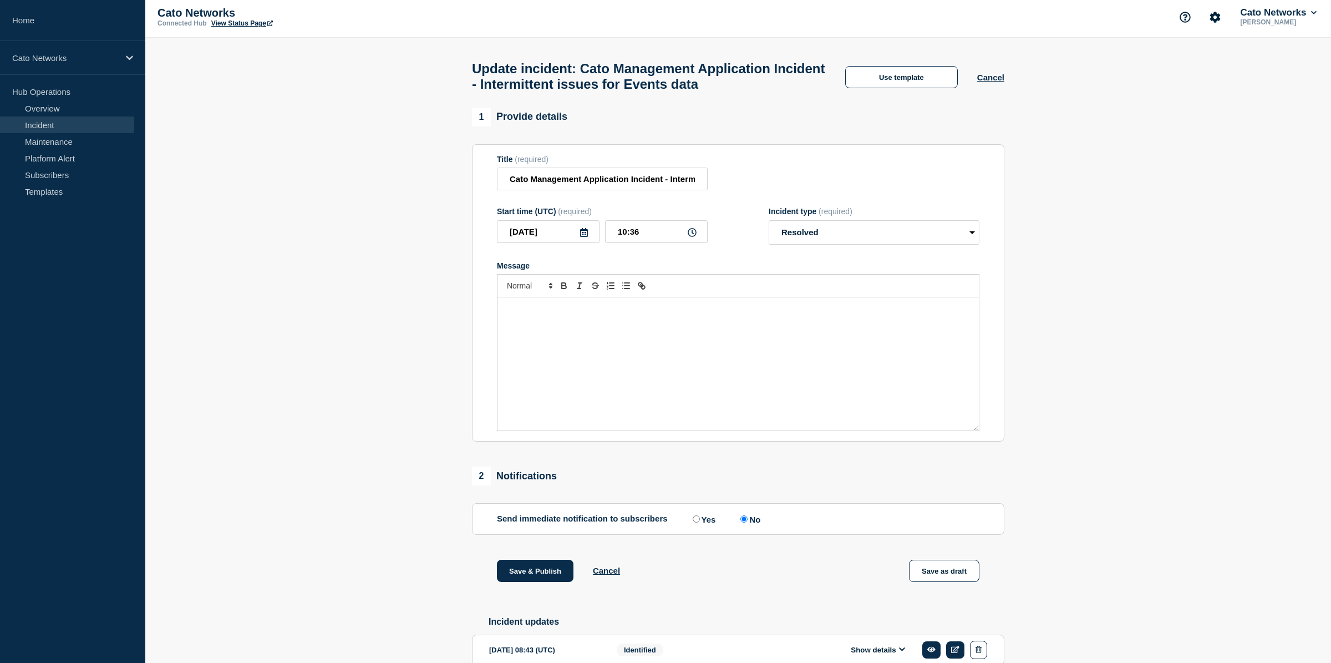
scroll to position [0, 0]
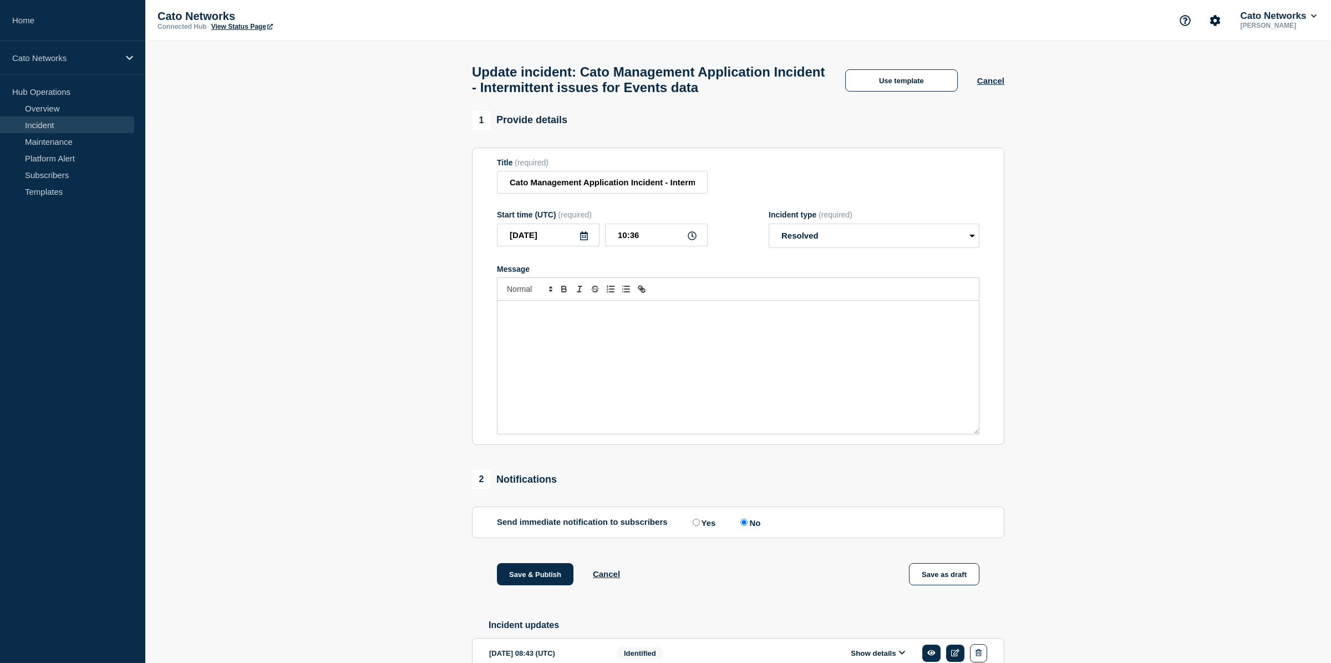
click at [694, 240] on icon at bounding box center [692, 235] width 9 height 9
drag, startPoint x: 694, startPoint y: 246, endPoint x: 685, endPoint y: 245, distance: 9.0
click at [694, 240] on icon at bounding box center [692, 235] width 9 height 9
click at [654, 246] on input "10:36" at bounding box center [656, 234] width 103 height 23
type input "10:30"
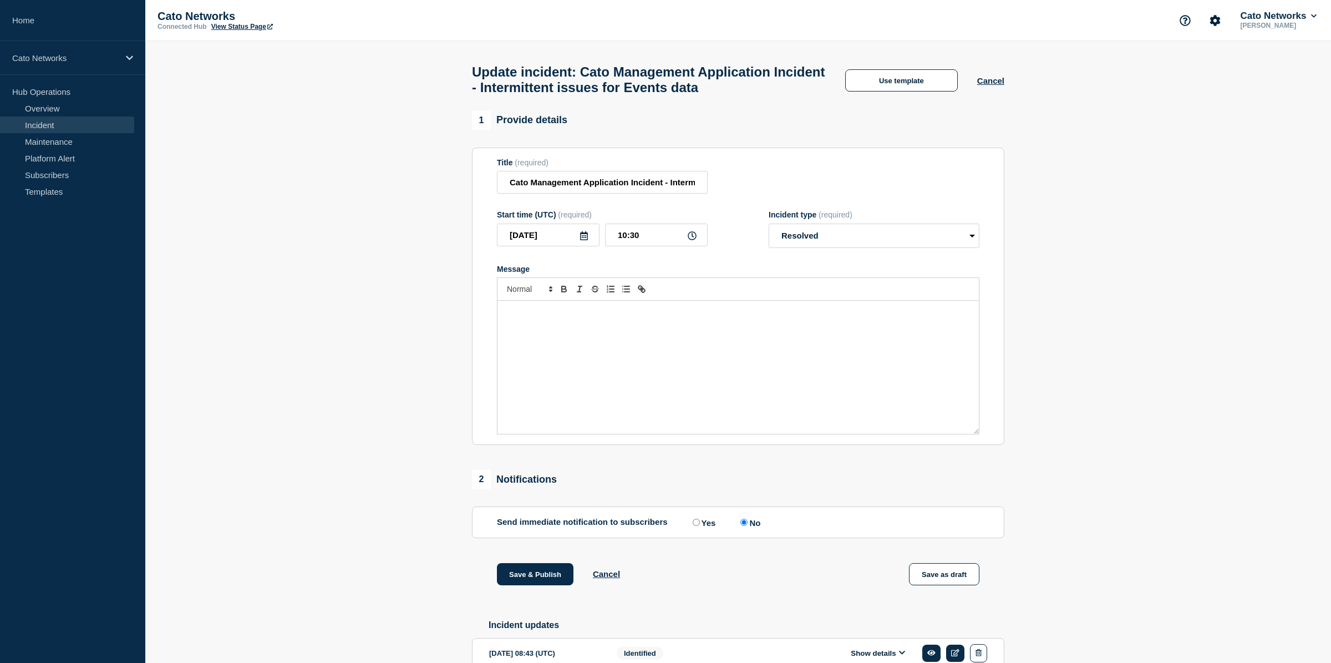
click at [1075, 221] on section "1 Provide details Title (required) Cato Management Application Incident - Inter…" at bounding box center [738, 407] width 1186 height 592
click at [885, 87] on button "Use template" at bounding box center [901, 80] width 113 height 22
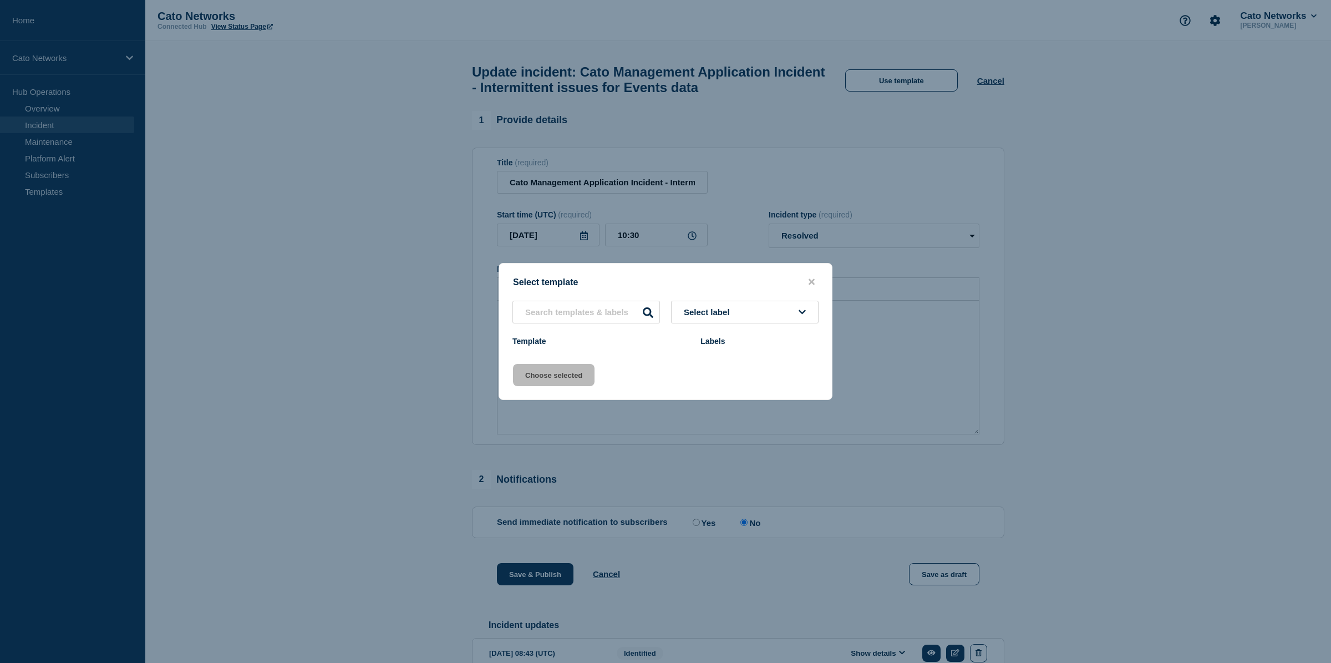
click at [761, 309] on button "Select label" at bounding box center [745, 312] width 148 height 23
click at [616, 313] on input "text" at bounding box center [586, 312] width 148 height 23
click at [650, 311] on icon at bounding box center [648, 312] width 11 height 11
click at [812, 279] on icon "close button" at bounding box center [812, 282] width 6 height 6
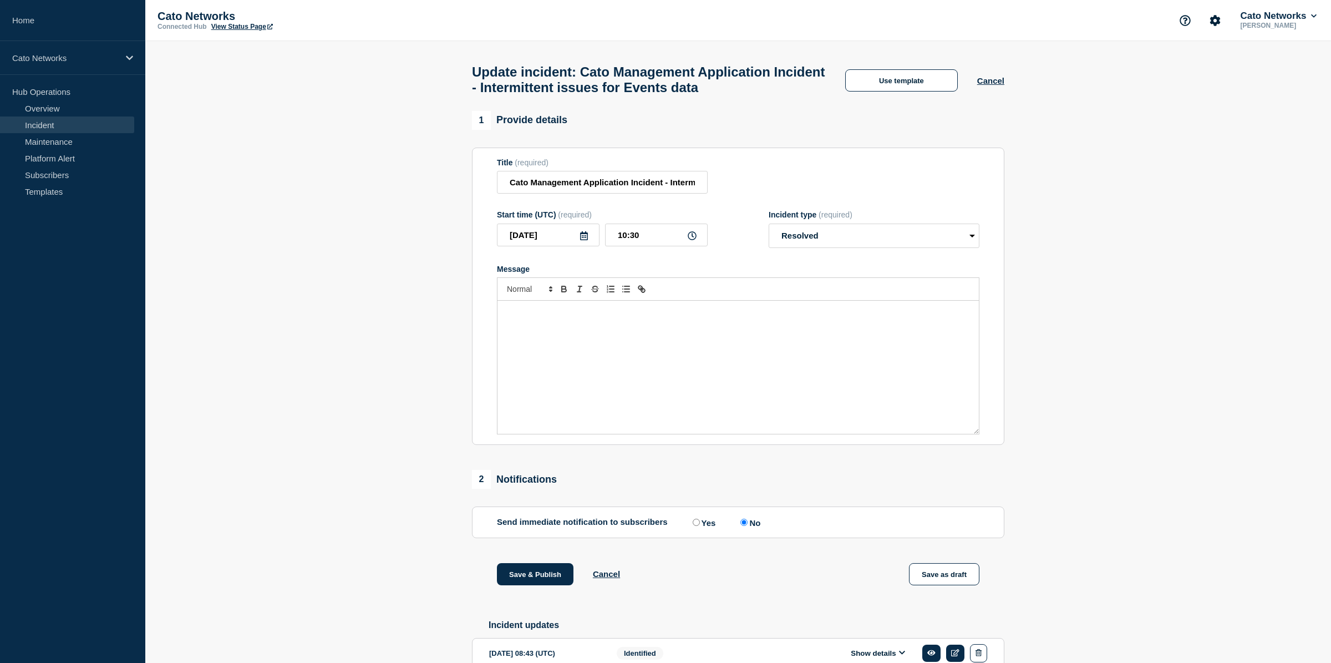
click at [649, 337] on div "Message" at bounding box center [737, 367] width 481 height 133
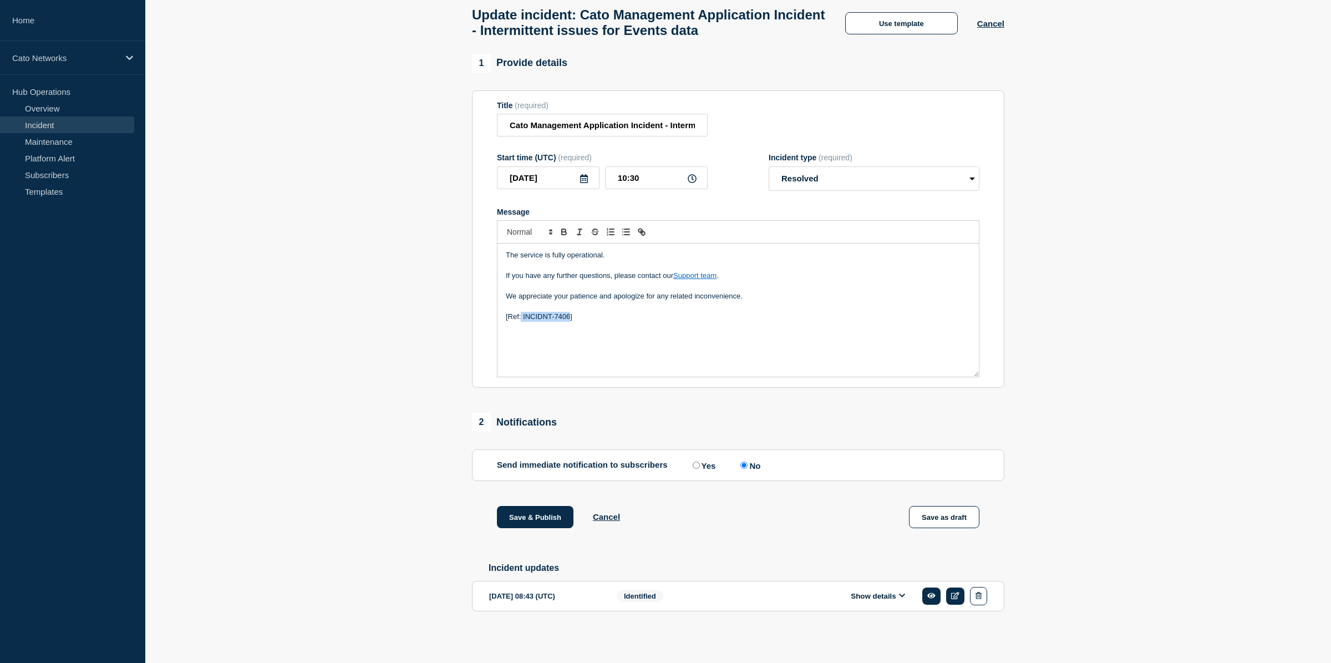
drag, startPoint x: 570, startPoint y: 311, endPoint x: 522, endPoint y: 312, distance: 47.7
click at [522, 312] on p "[Ref: INCIDNT-7406]" at bounding box center [738, 317] width 465 height 10
drag, startPoint x: 521, startPoint y: 314, endPoint x: 584, endPoint y: 349, distance: 71.7
click at [532, 318] on div "The service is fully operational. If you have any further questions, please con…" at bounding box center [737, 309] width 481 height 133
drag, startPoint x: 572, startPoint y: 311, endPoint x: 648, endPoint y: 352, distance: 86.1
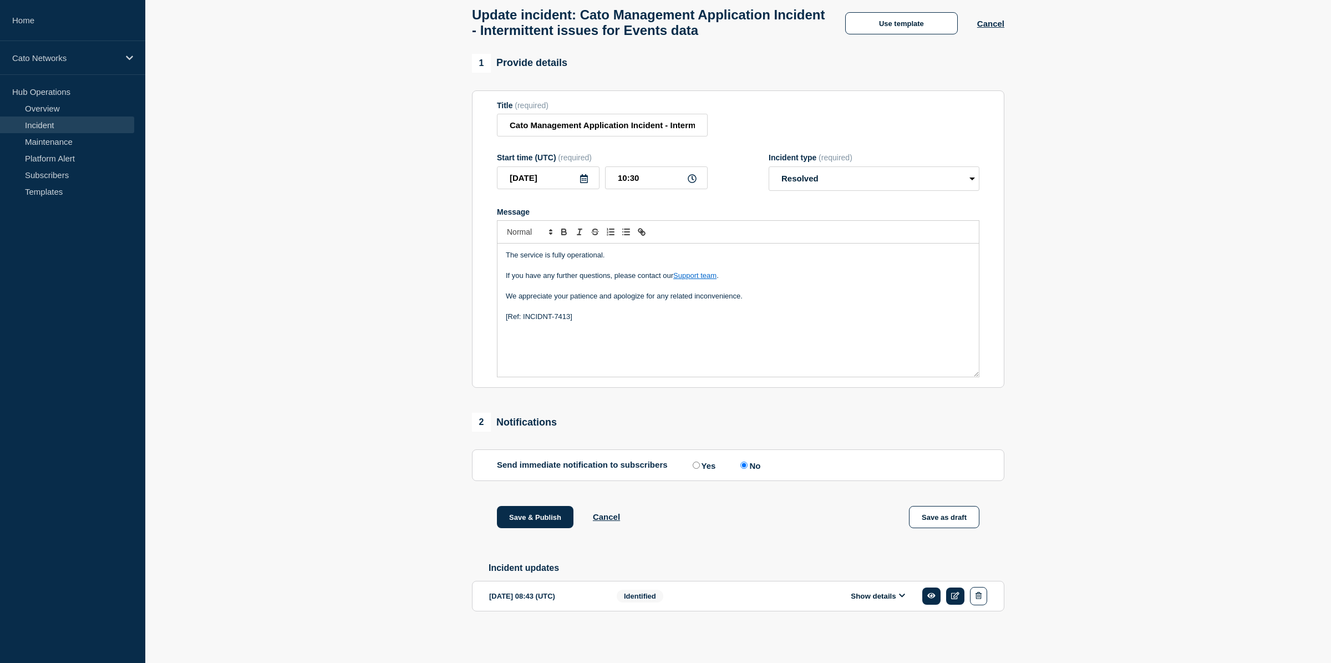
click at [583, 315] on p "[Ref: INCIDNT-7413]" at bounding box center [738, 317] width 465 height 10
click at [530, 516] on button "Save & Publish" at bounding box center [535, 517] width 77 height 22
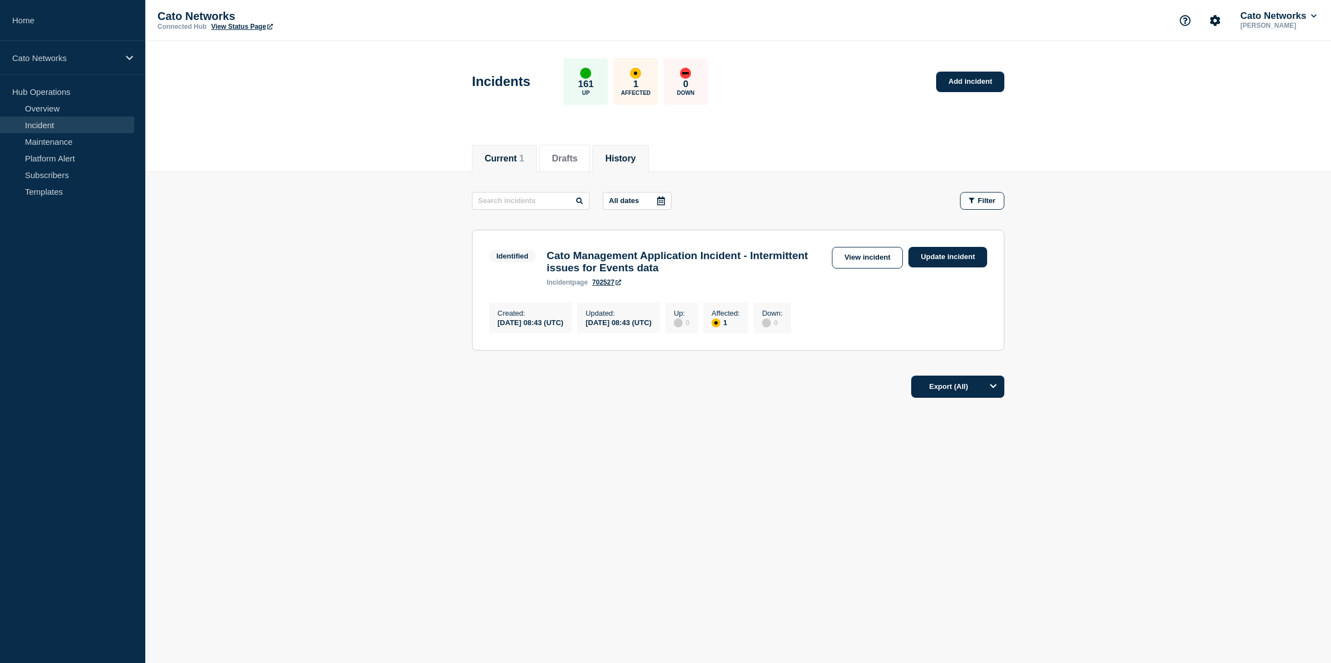
click at [613, 160] on button "History" at bounding box center [620, 159] width 31 height 10
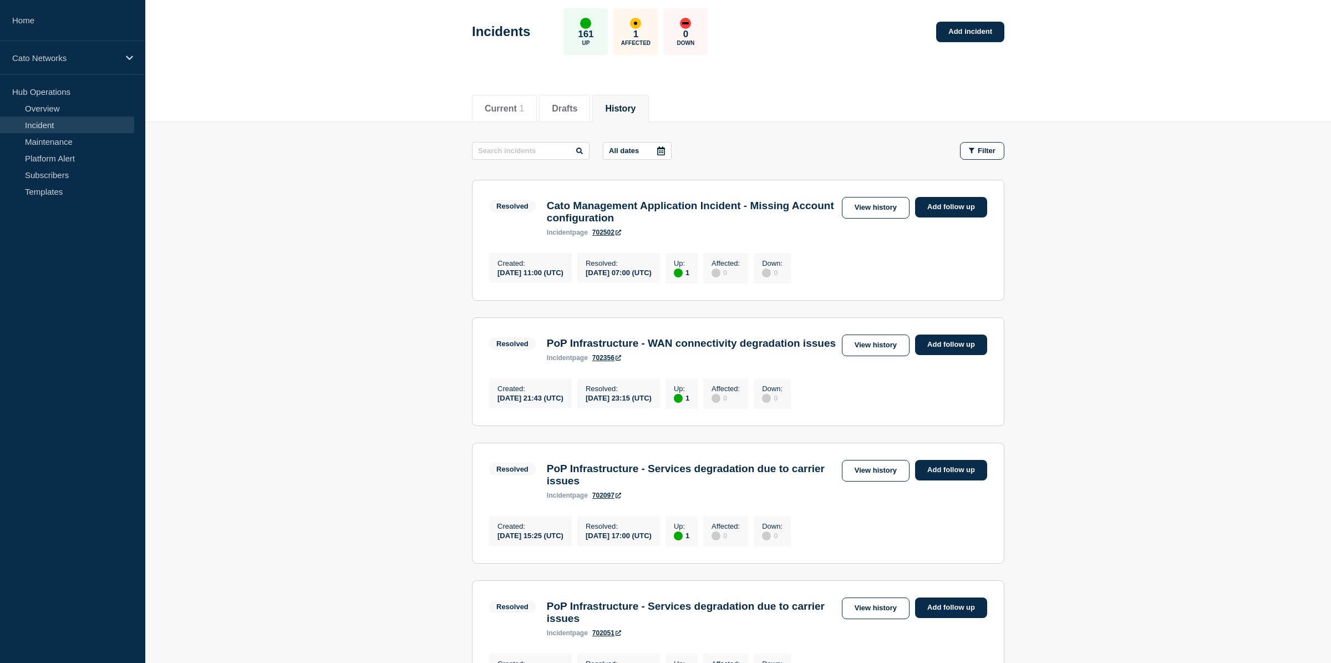
scroll to position [93, 0]
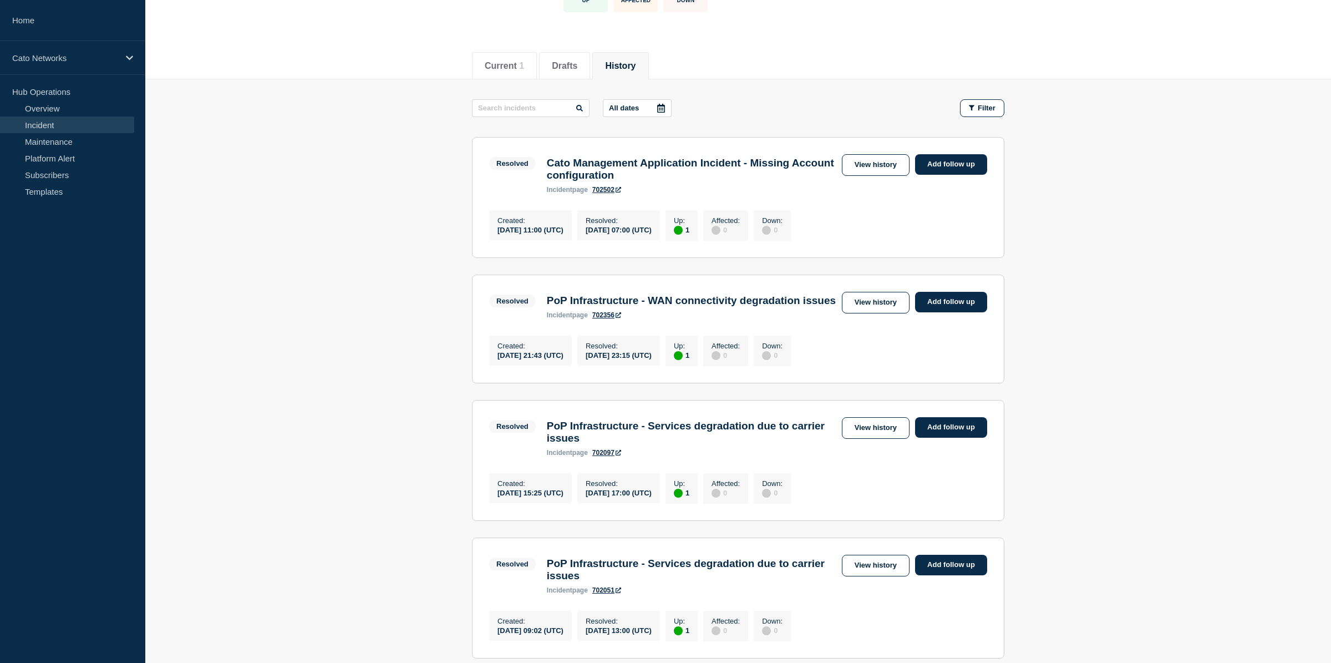
click at [878, 311] on link "View history" at bounding box center [876, 303] width 68 height 22
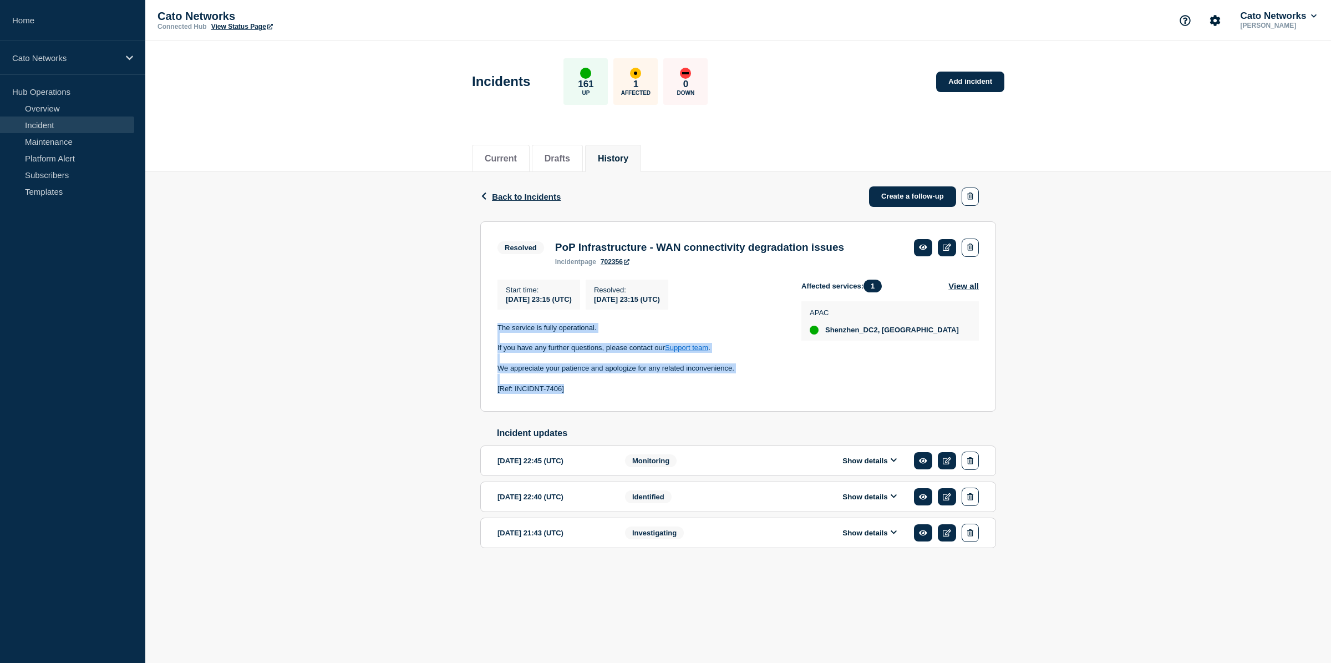
drag, startPoint x: 586, startPoint y: 395, endPoint x: 500, endPoint y: 338, distance: 103.2
click at [496, 336] on section "Resolved PoP Infrastructure - WAN connectivity degradation issues incident page…" at bounding box center [738, 316] width 516 height 190
copy div "The service is fully operational. If you have any further questions, please con…"
